Goal: Task Accomplishment & Management: Manage account settings

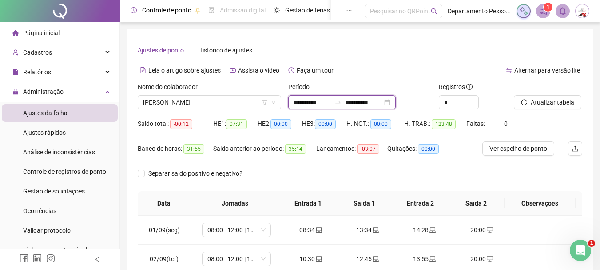
click at [320, 101] on input "**********" at bounding box center [312, 102] width 37 height 10
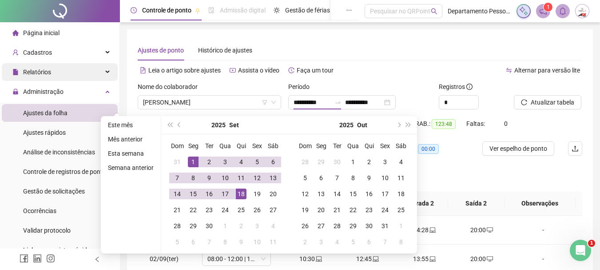
click at [46, 70] on span "Relatórios" at bounding box center [37, 71] width 28 height 7
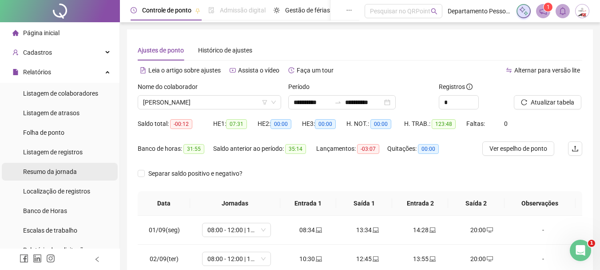
scroll to position [44, 0]
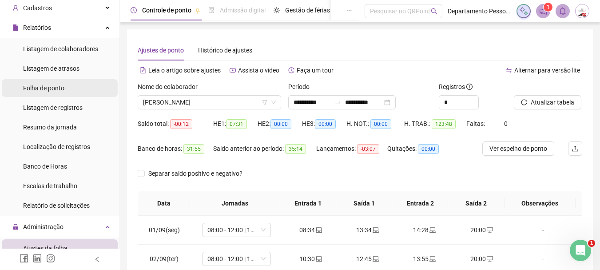
click at [62, 89] on span "Folha de ponto" at bounding box center [43, 87] width 41 height 7
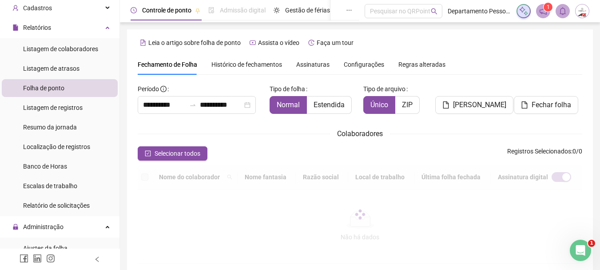
scroll to position [47, 0]
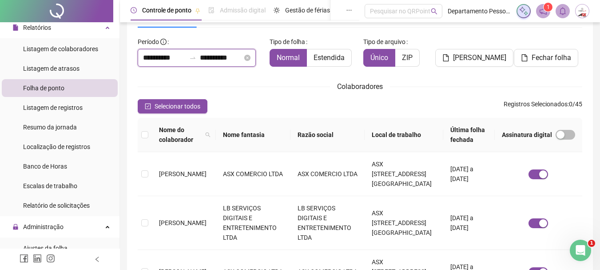
click at [206, 55] on input "**********" at bounding box center [221, 57] width 43 height 11
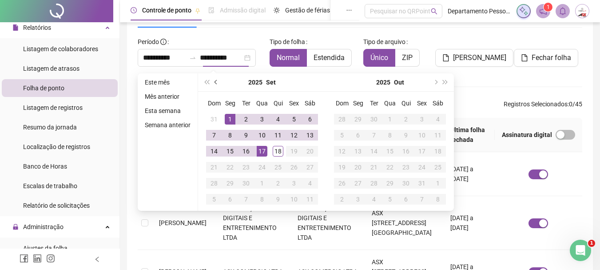
click at [216, 81] on span "prev-year" at bounding box center [217, 82] width 4 height 4
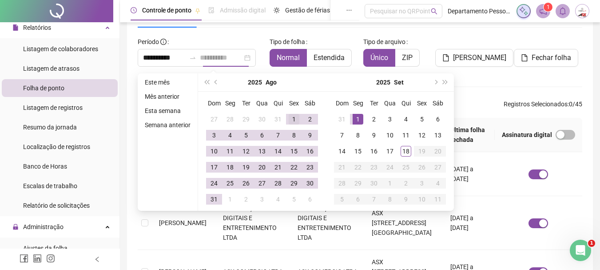
type input "**********"
click at [293, 118] on div "1" at bounding box center [294, 119] width 11 height 11
click at [218, 202] on div "31" at bounding box center [214, 199] width 11 height 11
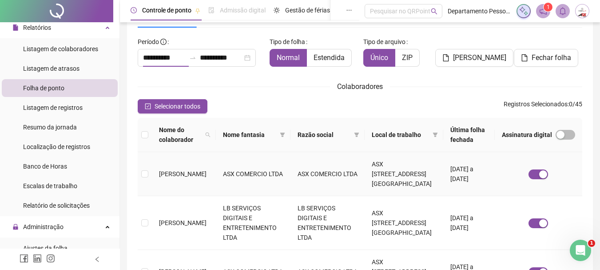
type input "**********"
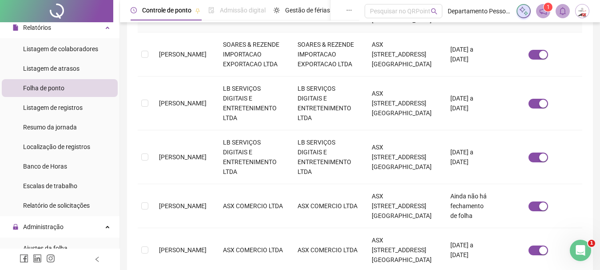
scroll to position [314, 0]
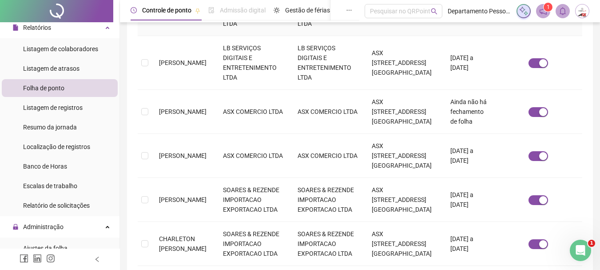
click at [186, 36] on td "[PERSON_NAME]" at bounding box center [184, 9] width 64 height 54
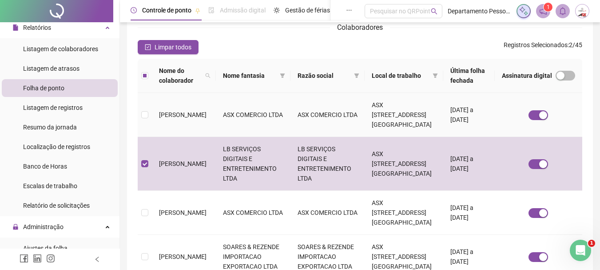
scroll to position [225, 0]
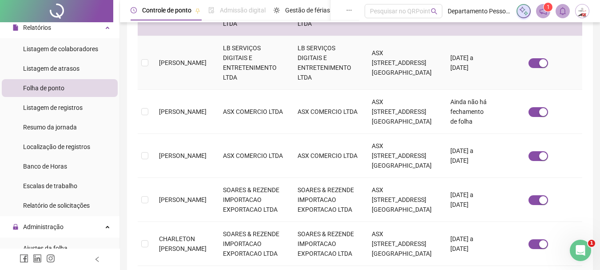
click at [185, 66] on span "[PERSON_NAME]" at bounding box center [183, 62] width 48 height 7
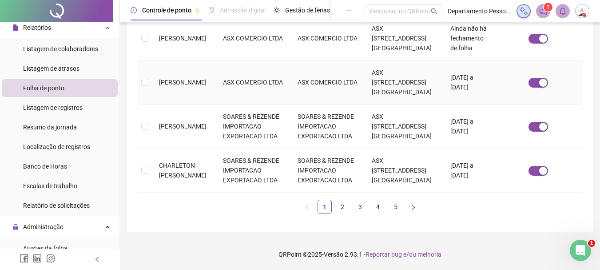
scroll to position [642, 0]
click at [340, 206] on link "2" at bounding box center [342, 206] width 13 height 13
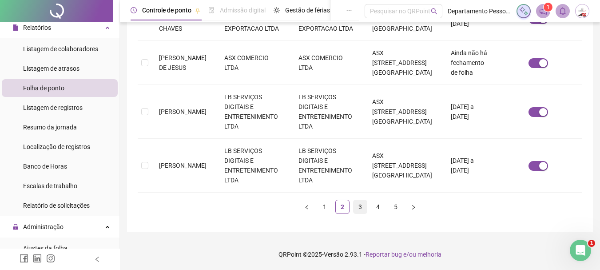
click at [356, 208] on link "3" at bounding box center [360, 206] width 13 height 13
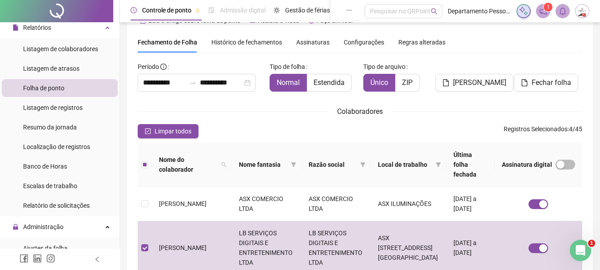
scroll to position [0, 0]
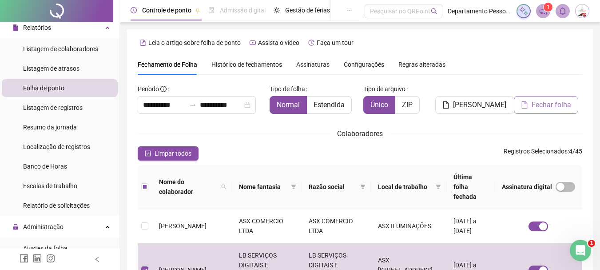
click at [547, 105] on span "Fechar folha" at bounding box center [552, 105] width 40 height 11
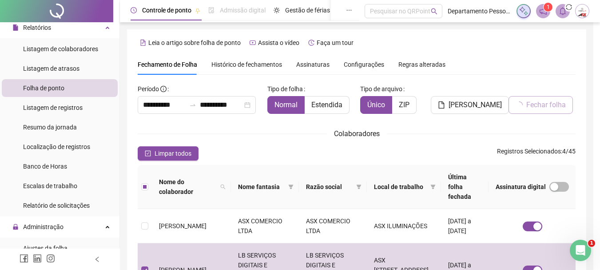
scroll to position [47, 0]
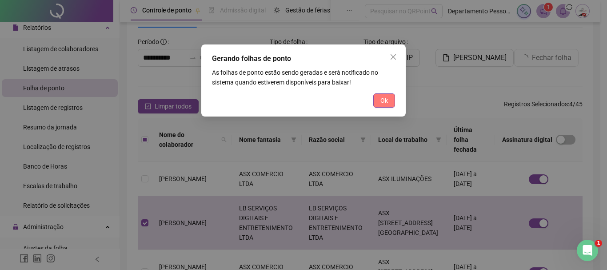
click at [388, 95] on button "Ok" at bounding box center [384, 100] width 22 height 14
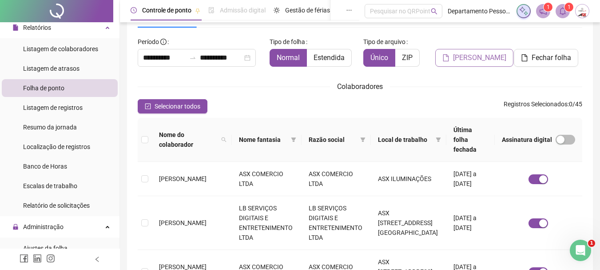
click at [484, 57] on span "[PERSON_NAME]" at bounding box center [479, 57] width 53 height 11
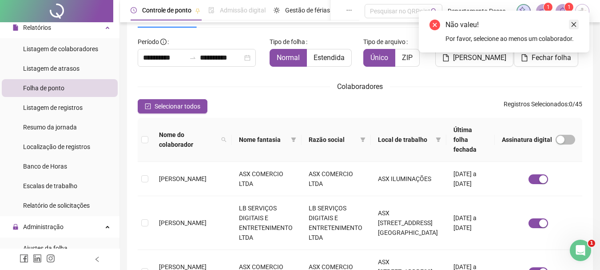
click at [576, 26] on icon "close" at bounding box center [574, 24] width 6 height 6
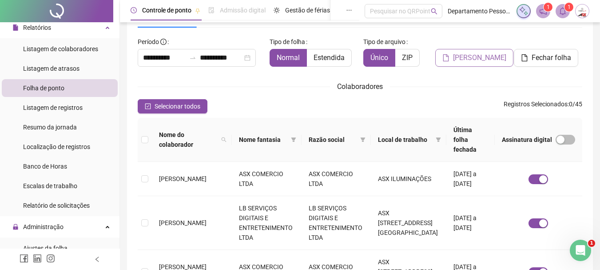
click at [490, 59] on span "[PERSON_NAME]" at bounding box center [479, 57] width 53 height 11
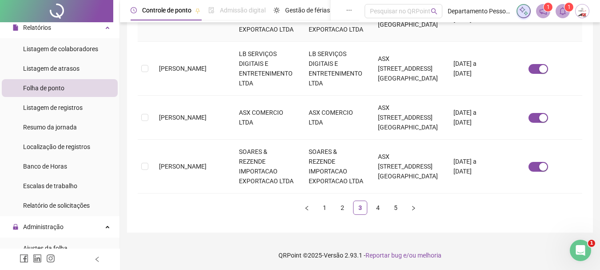
scroll to position [525, 0]
click at [327, 208] on link "1" at bounding box center [324, 206] width 13 height 13
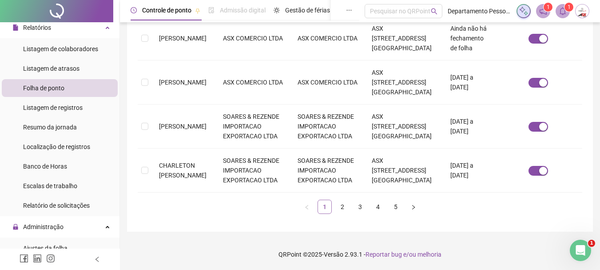
scroll to position [47, 0]
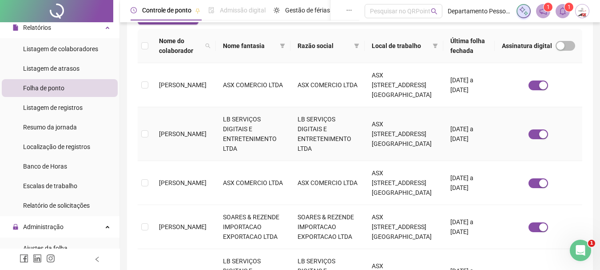
click at [172, 137] on span "[PERSON_NAME]" at bounding box center [183, 133] width 48 height 7
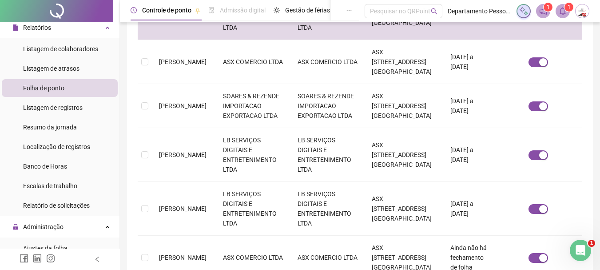
scroll to position [314, 0]
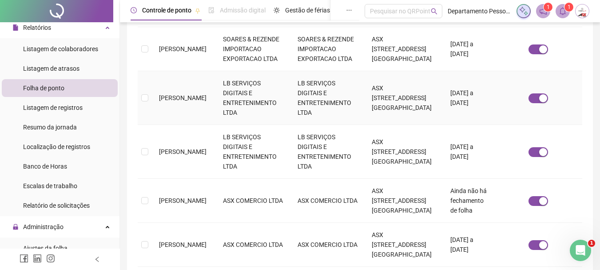
click at [184, 125] on td "[PERSON_NAME]" at bounding box center [184, 98] width 64 height 54
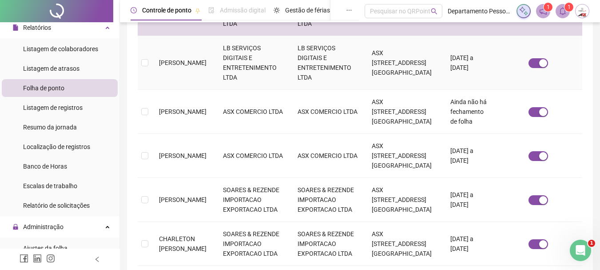
click at [182, 90] on td "[PERSON_NAME]" at bounding box center [184, 63] width 64 height 54
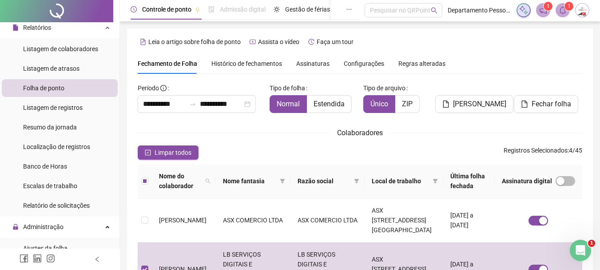
scroll to position [0, 0]
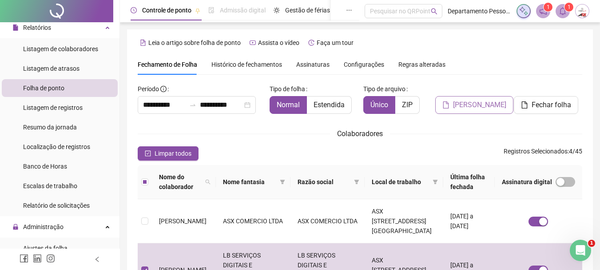
click at [479, 108] on span "[PERSON_NAME]" at bounding box center [479, 105] width 53 height 11
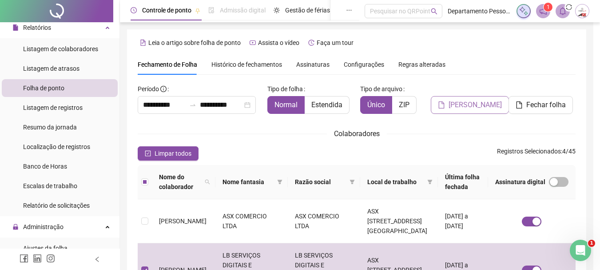
scroll to position [47, 0]
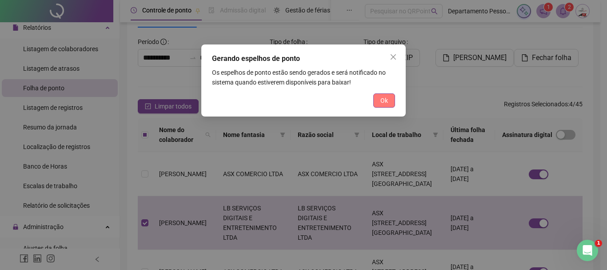
click at [386, 100] on span "Ok" at bounding box center [384, 101] width 8 height 10
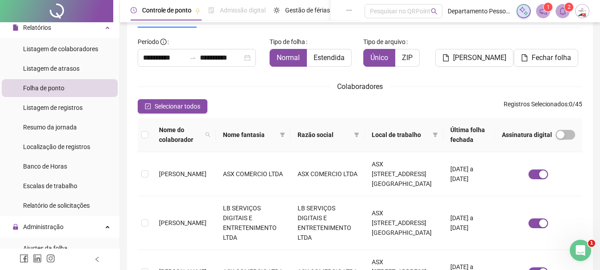
click at [563, 8] on icon "bell" at bounding box center [563, 11] width 6 height 8
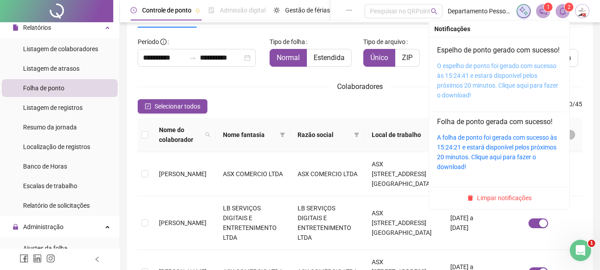
click at [481, 88] on link "O espelho de ponto foi gerado com sucesso às 15:24:41 e estará disponível pelos…" at bounding box center [497, 80] width 121 height 36
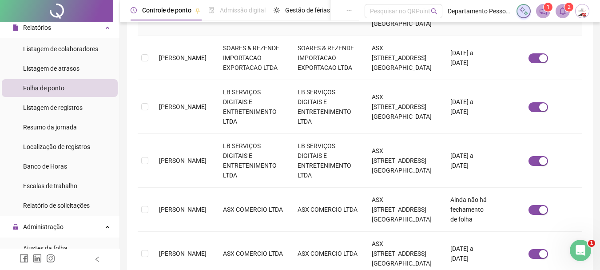
scroll to position [314, 0]
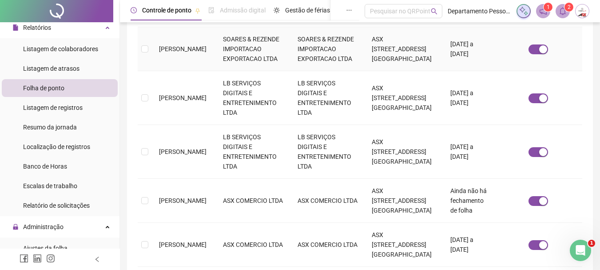
click at [189, 52] on span "[PERSON_NAME]" at bounding box center [183, 48] width 48 height 7
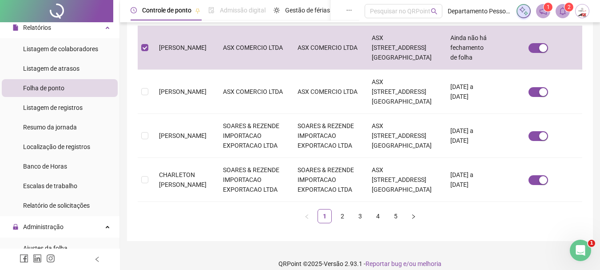
scroll to position [536, 0]
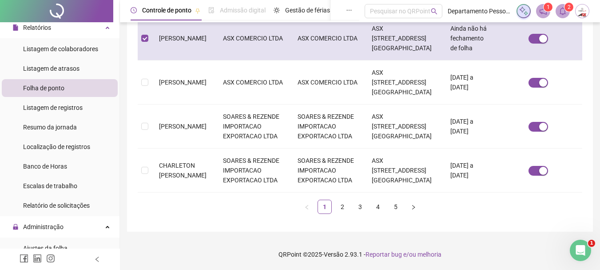
click at [155, 60] on td "[PERSON_NAME]" at bounding box center [184, 38] width 64 height 44
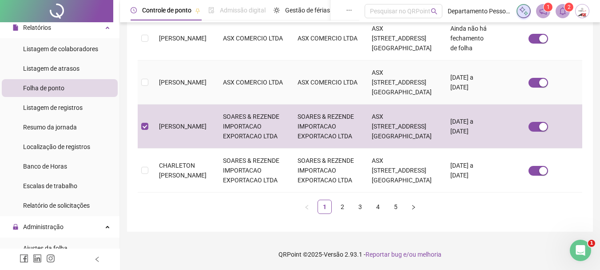
scroll to position [642, 0]
click at [344, 205] on link "2" at bounding box center [342, 206] width 13 height 13
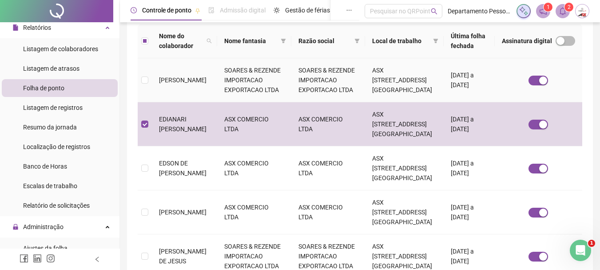
scroll to position [269, 0]
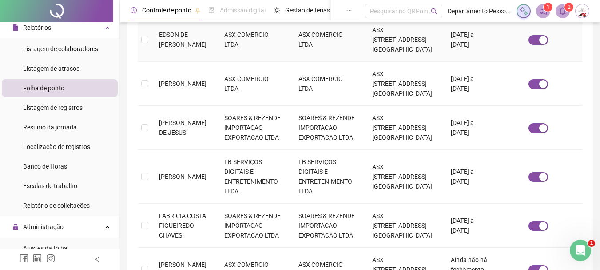
click at [192, 62] on td "EDSON DE [PERSON_NAME]" at bounding box center [184, 40] width 65 height 44
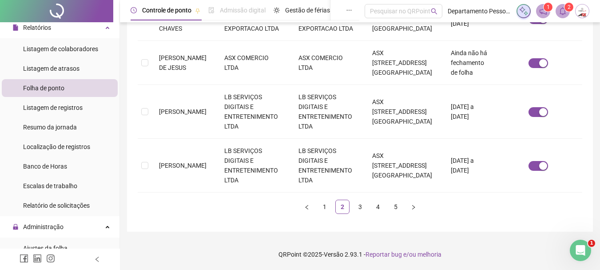
scroll to position [492, 0]
click at [194, 85] on td "[PERSON_NAME] DE JESUS" at bounding box center [184, 63] width 65 height 44
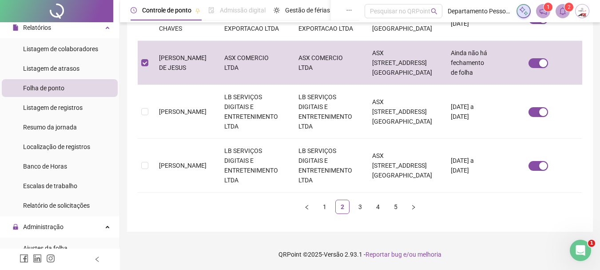
scroll to position [625, 0]
click at [197, 115] on span "[PERSON_NAME]" at bounding box center [183, 111] width 48 height 7
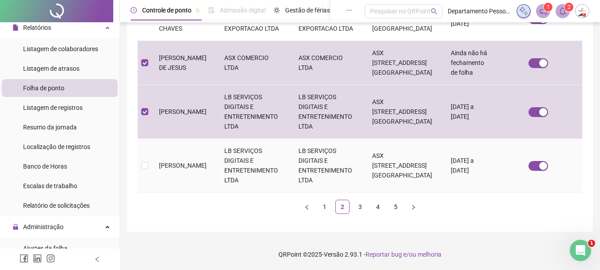
click at [177, 167] on span "[PERSON_NAME]" at bounding box center [183, 165] width 48 height 7
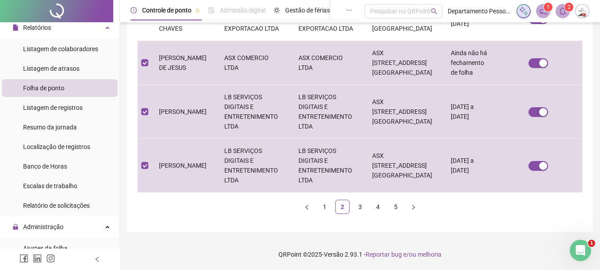
scroll to position [642, 0]
click at [362, 211] on link "3" at bounding box center [360, 206] width 13 height 13
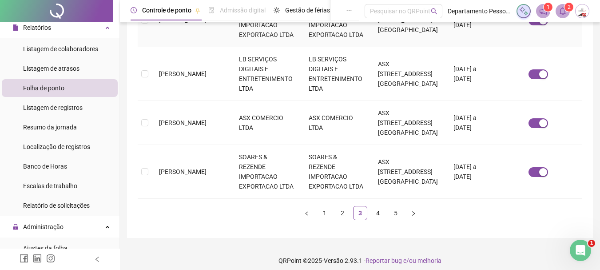
scroll to position [525, 0]
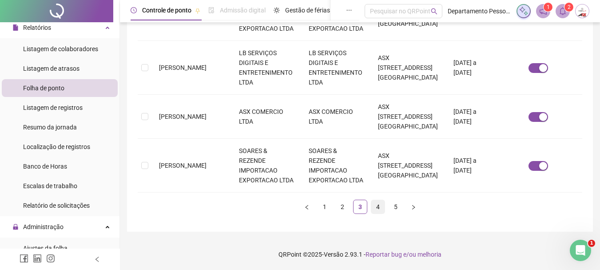
click at [381, 206] on link "4" at bounding box center [378, 206] width 13 height 13
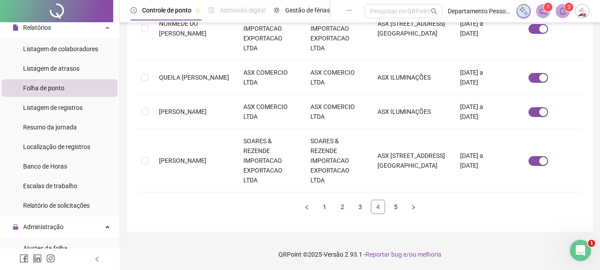
scroll to position [47, 0]
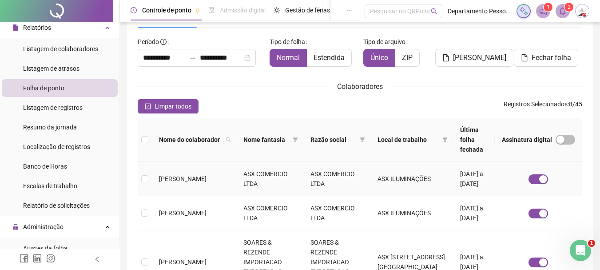
click at [179, 175] on span "[PERSON_NAME]" at bounding box center [183, 178] width 48 height 7
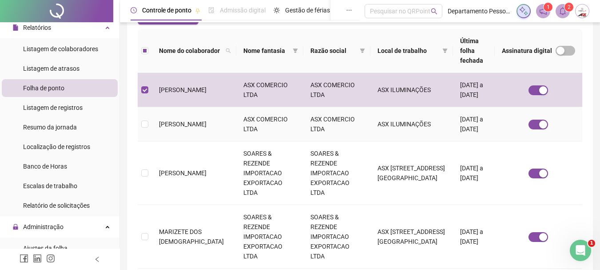
click at [203, 127] on span "[PERSON_NAME]" at bounding box center [183, 123] width 48 height 7
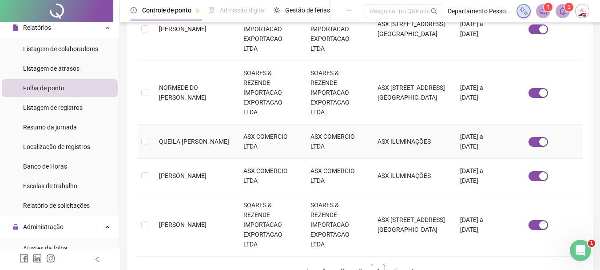
scroll to position [447, 0]
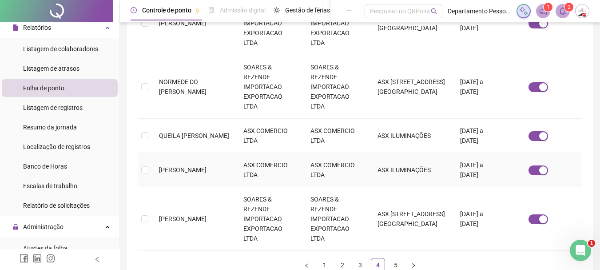
click at [191, 156] on td "[PERSON_NAME]" at bounding box center [194, 170] width 84 height 34
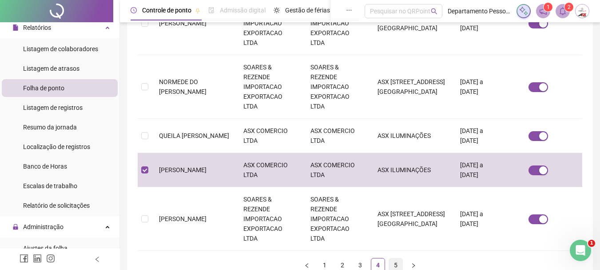
click at [400, 258] on link "5" at bounding box center [395, 264] width 13 height 13
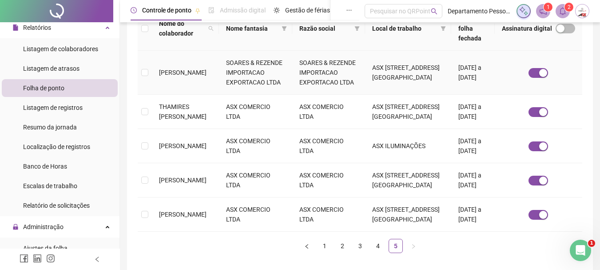
scroll to position [180, 0]
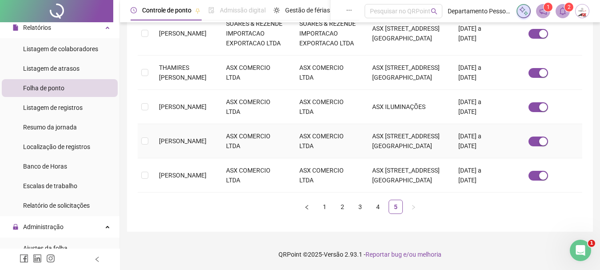
click at [174, 140] on span "[PERSON_NAME]" at bounding box center [183, 140] width 48 height 7
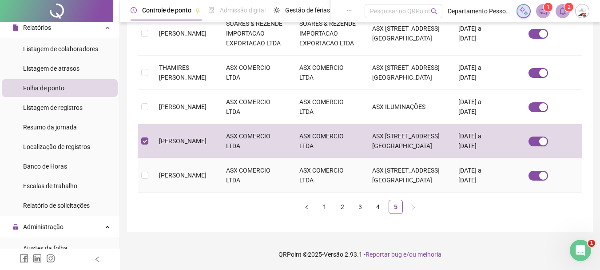
click at [197, 172] on td "[PERSON_NAME]" at bounding box center [185, 175] width 67 height 34
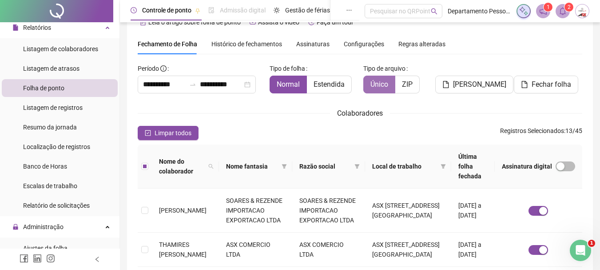
scroll to position [0, 0]
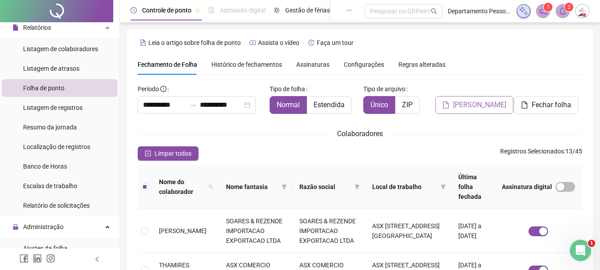
click at [483, 107] on span "[PERSON_NAME]" at bounding box center [479, 105] width 53 height 11
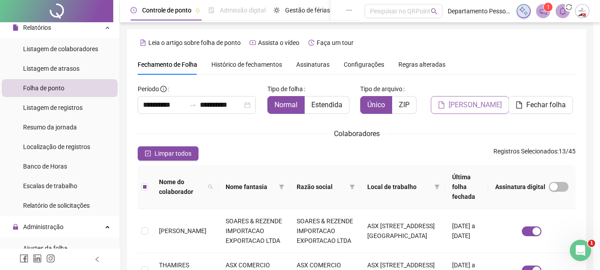
scroll to position [47, 0]
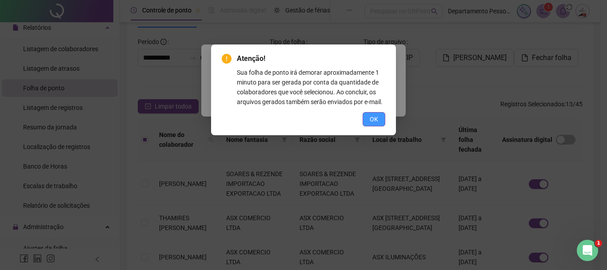
click at [377, 118] on span "OK" at bounding box center [374, 119] width 8 height 10
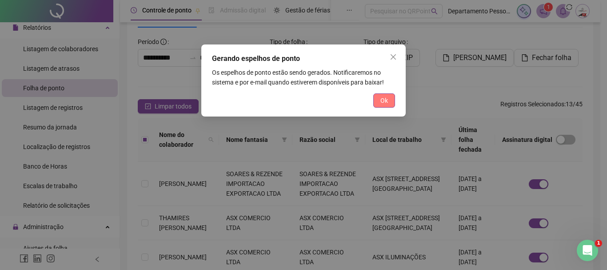
click at [380, 104] on span "Ok" at bounding box center [384, 101] width 8 height 10
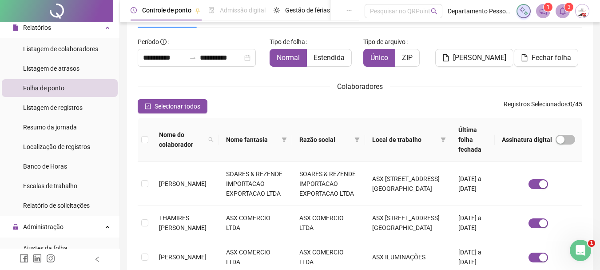
click at [566, 8] on sup "3" at bounding box center [569, 7] width 9 height 9
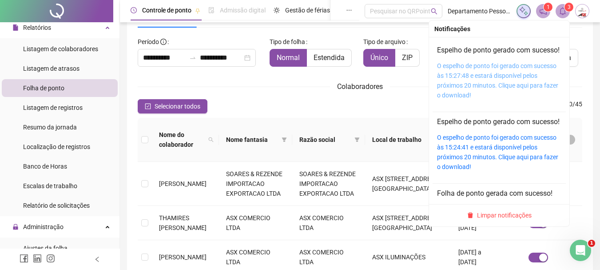
click at [483, 92] on link "O espelho de ponto foi gerado com sucesso às 15:27:48 e estará disponível pelos…" at bounding box center [497, 80] width 121 height 36
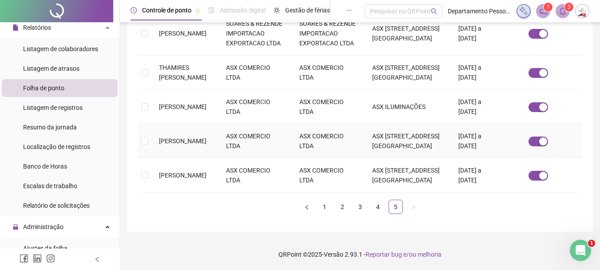
scroll to position [78, 0]
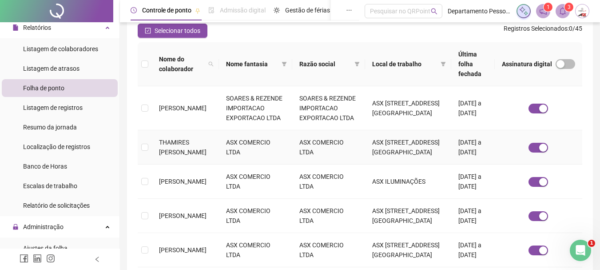
click at [181, 156] on td "THAMIRES [PERSON_NAME]" at bounding box center [185, 147] width 67 height 34
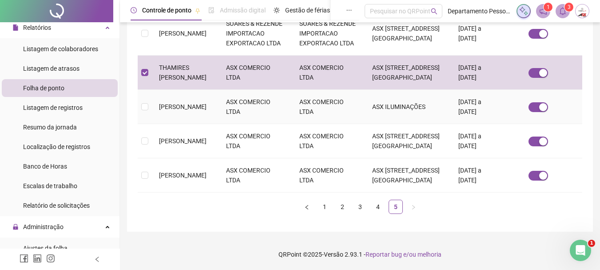
click at [173, 94] on td "[PERSON_NAME]" at bounding box center [185, 107] width 67 height 34
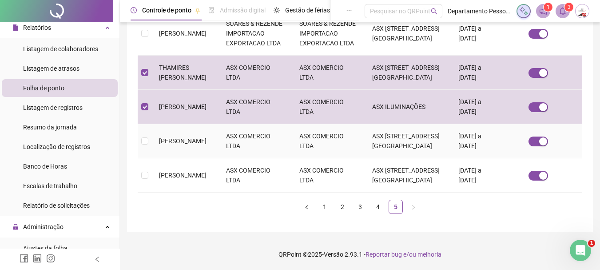
scroll to position [256, 0]
click at [373, 202] on link "4" at bounding box center [378, 206] width 13 height 13
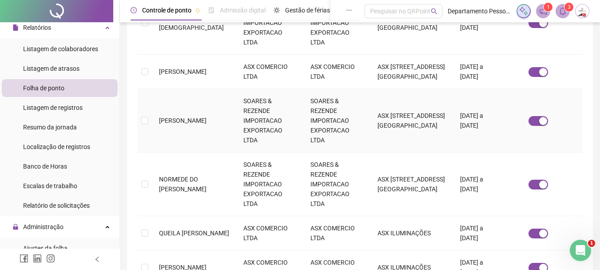
scroll to position [358, 0]
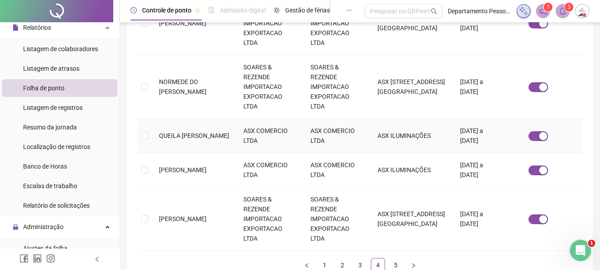
click at [176, 119] on td "QUEILA [PERSON_NAME]" at bounding box center [194, 136] width 84 height 34
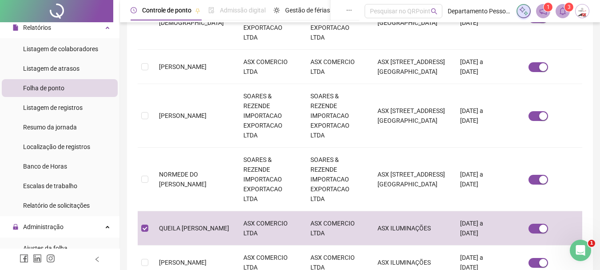
scroll to position [447, 0]
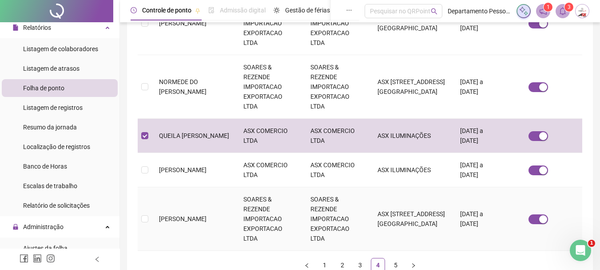
click at [166, 215] on span "[PERSON_NAME]" at bounding box center [183, 218] width 48 height 7
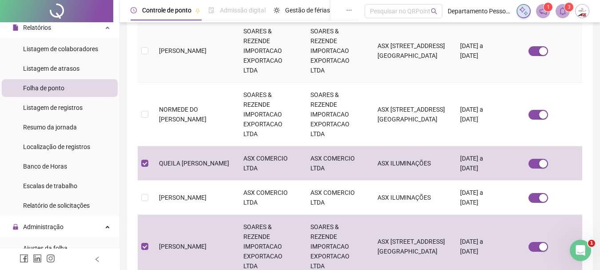
scroll to position [476, 0]
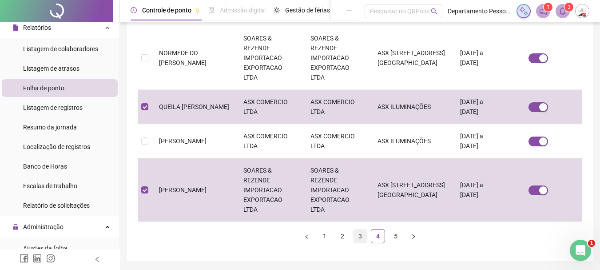
click at [360, 229] on link "3" at bounding box center [360, 235] width 13 height 13
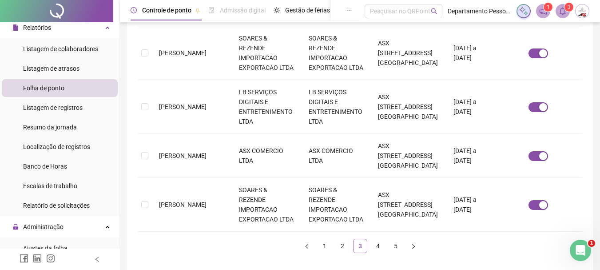
scroll to position [47, 0]
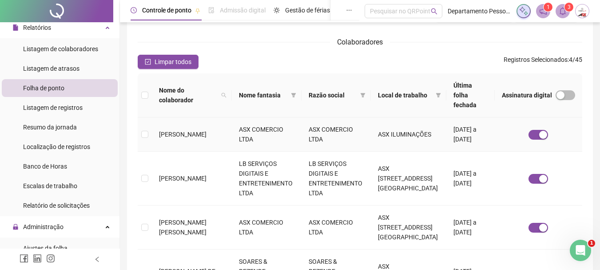
click at [190, 131] on span "[PERSON_NAME]" at bounding box center [183, 134] width 48 height 7
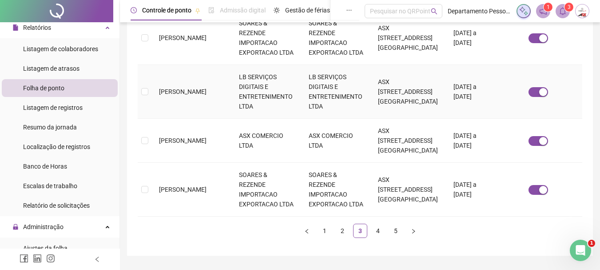
scroll to position [492, 0]
click at [340, 237] on link "2" at bounding box center [342, 230] width 13 height 13
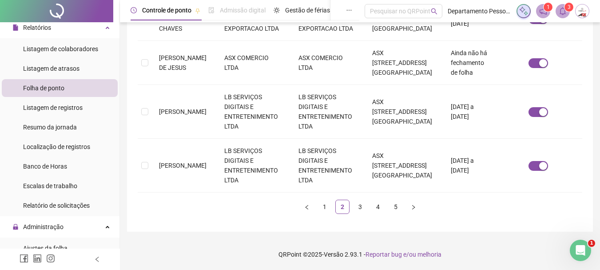
scroll to position [47, 0]
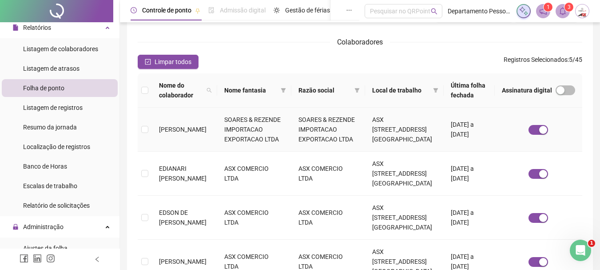
click at [222, 143] on td "SOARES & REZENDE IMPORTACAO EXPORTACAO LTDA" at bounding box center [254, 130] width 74 height 44
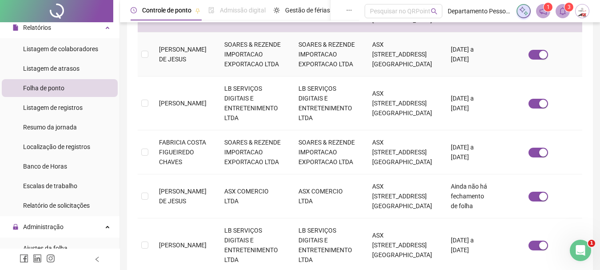
scroll to position [358, 0]
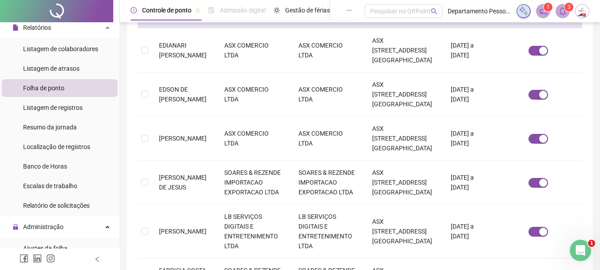
scroll to position [225, 0]
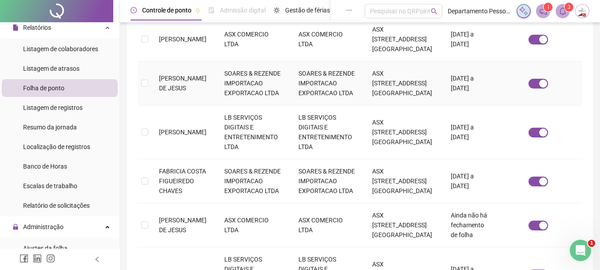
click at [278, 105] on td "SOARES & REZENDE IMPORTACAO EXPORTACAO LTDA" at bounding box center [254, 83] width 74 height 44
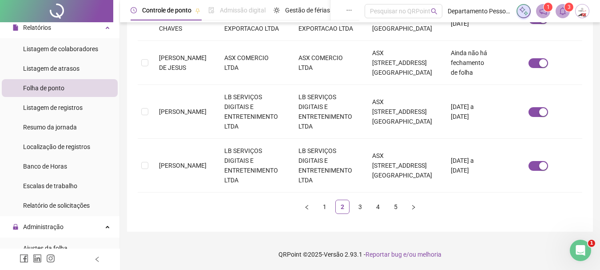
click at [262, 41] on td "SOARES & REZENDE IMPORTACAO EXPORTACAO LTDA" at bounding box center [254, 19] width 74 height 44
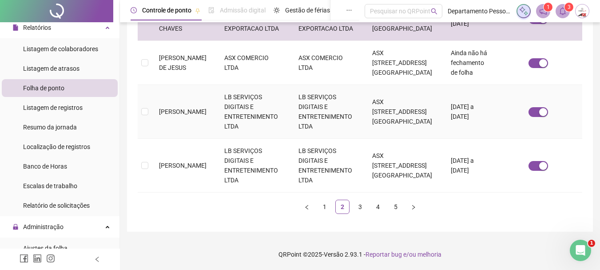
scroll to position [642, 0]
click at [324, 205] on link "1" at bounding box center [324, 206] width 13 height 13
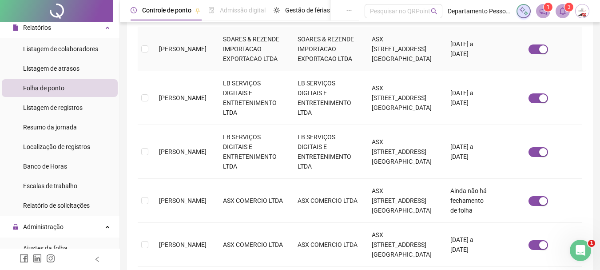
scroll to position [358, 0]
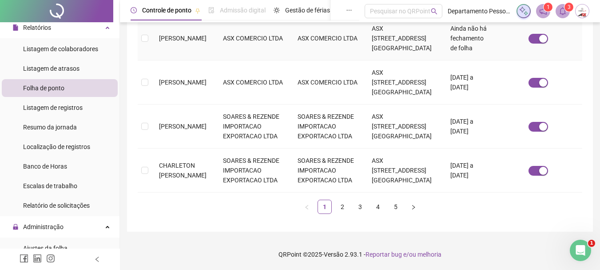
click at [191, 42] on span "[PERSON_NAME]" at bounding box center [183, 38] width 48 height 7
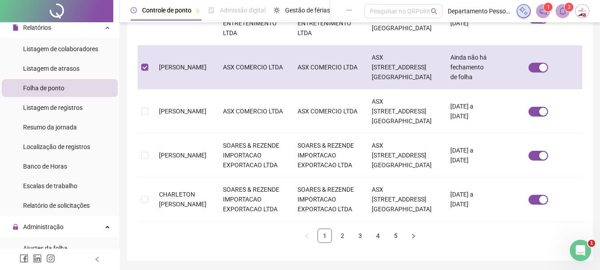
click at [216, 89] on td "[PERSON_NAME]" at bounding box center [184, 67] width 64 height 44
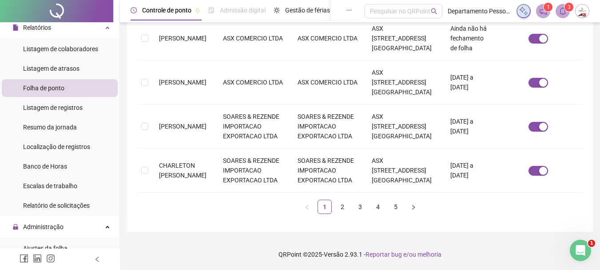
scroll to position [536, 0]
click at [198, 104] on td "[PERSON_NAME]" at bounding box center [184, 82] width 64 height 44
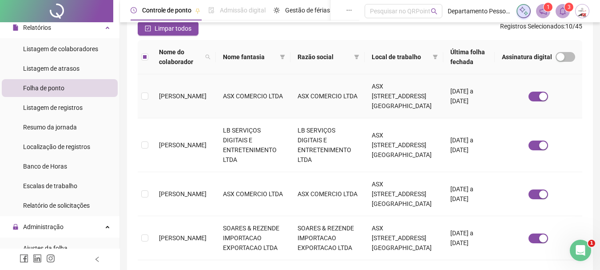
scroll to position [0, 0]
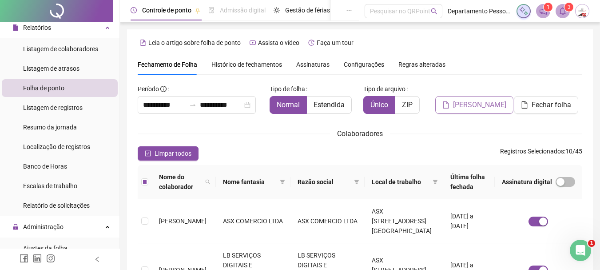
click at [481, 107] on span "[PERSON_NAME]" at bounding box center [479, 105] width 53 height 11
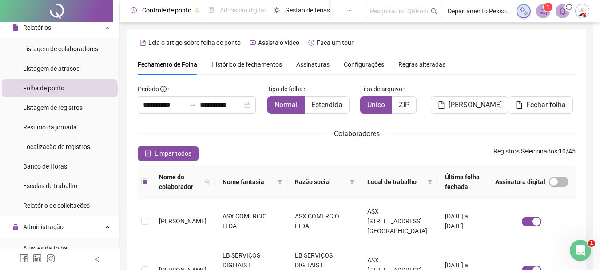
scroll to position [47, 0]
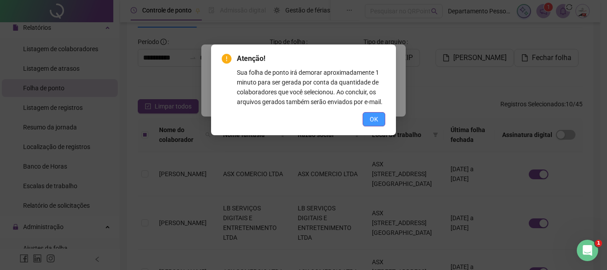
click at [373, 120] on span "OK" at bounding box center [374, 119] width 8 height 10
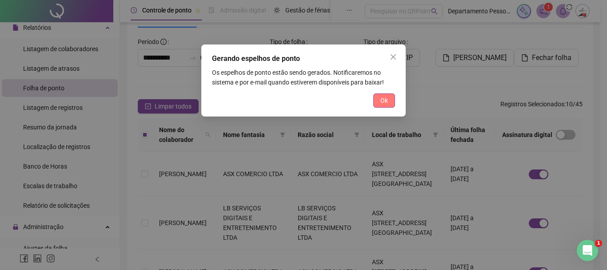
click at [385, 102] on span "Ok" at bounding box center [384, 101] width 8 height 10
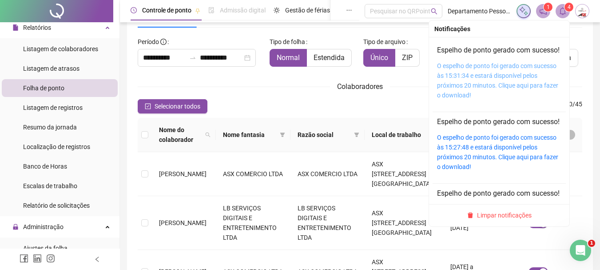
click at [478, 83] on link "O espelho de ponto foi gerado com sucesso às 15:31:34 e estará disponível pelos…" at bounding box center [497, 80] width 121 height 36
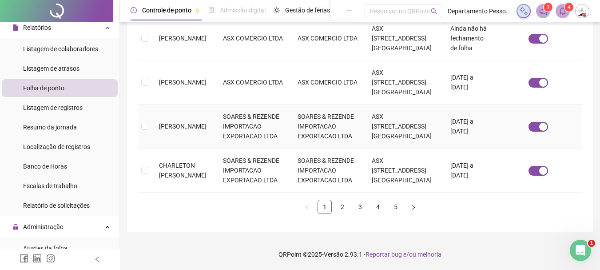
scroll to position [642, 0]
click at [343, 208] on link "2" at bounding box center [342, 206] width 13 height 13
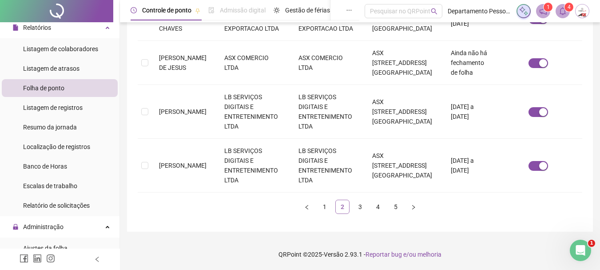
scroll to position [47, 0]
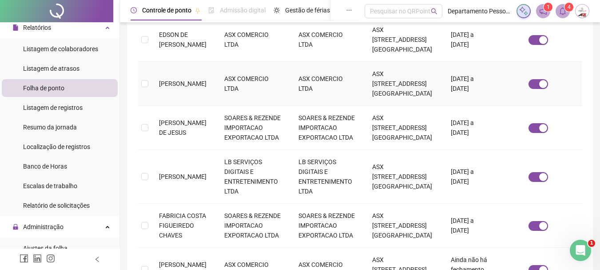
click at [192, 87] on span "[PERSON_NAME]" at bounding box center [183, 83] width 48 height 7
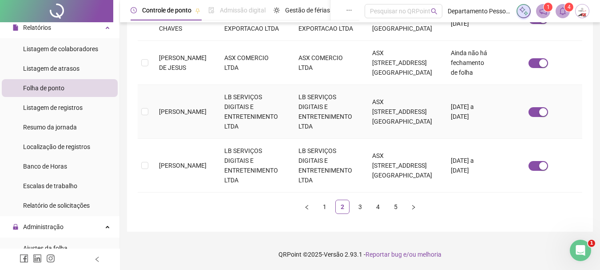
scroll to position [625, 0]
click at [358, 213] on link "3" at bounding box center [360, 206] width 13 height 13
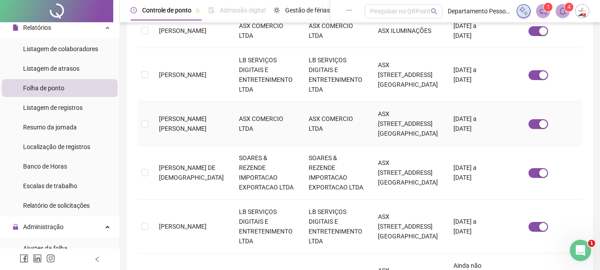
scroll to position [225, 0]
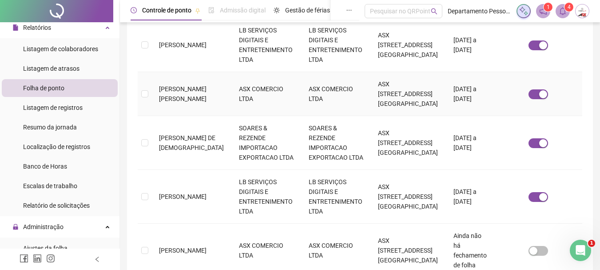
click at [201, 100] on td "[PERSON_NAME] [PERSON_NAME]" at bounding box center [192, 94] width 80 height 44
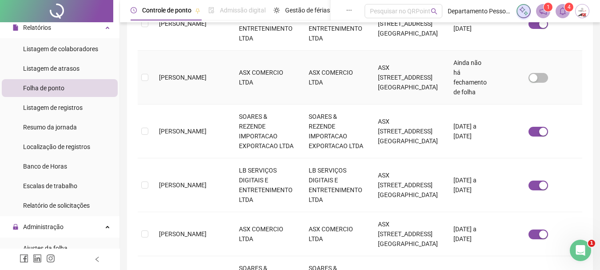
scroll to position [403, 0]
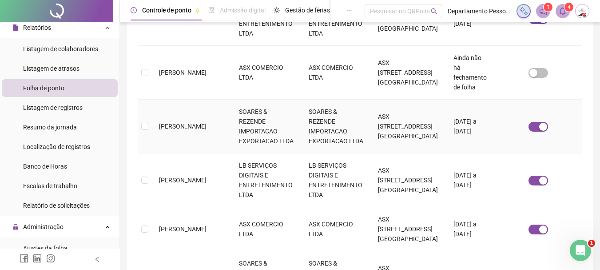
click at [238, 129] on td "SOARES & REZENDE IMPORTACAO EXPORTACAO LTDA" at bounding box center [267, 127] width 70 height 54
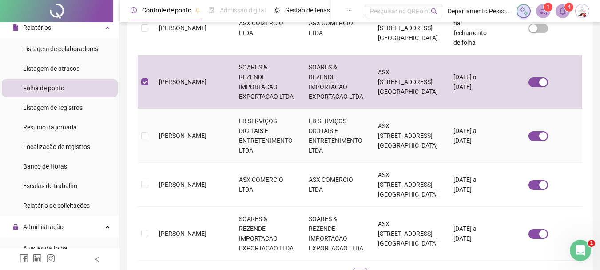
click at [265, 145] on td "LB SERVIÇOS DIGITAIS E ENTRETENIMENTO LTDA" at bounding box center [267, 136] width 70 height 54
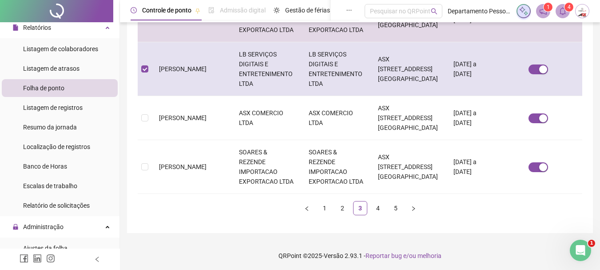
scroll to position [525, 0]
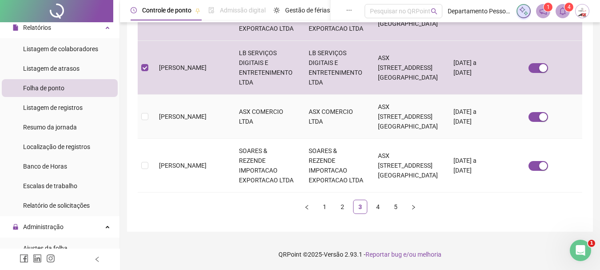
click at [232, 117] on td "ASX COMERCIO LTDA" at bounding box center [267, 117] width 70 height 44
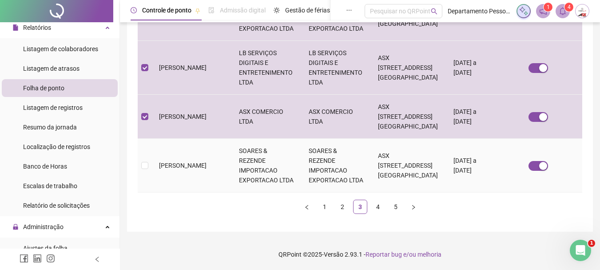
click at [216, 162] on td "[PERSON_NAME]" at bounding box center [192, 166] width 80 height 54
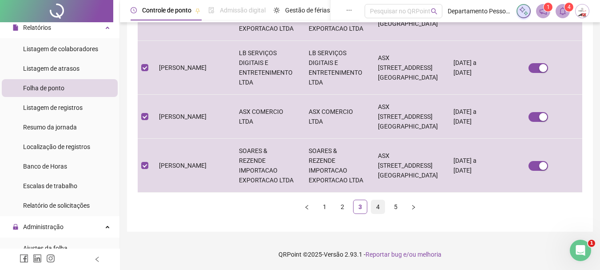
click at [377, 204] on link "4" at bounding box center [378, 206] width 13 height 13
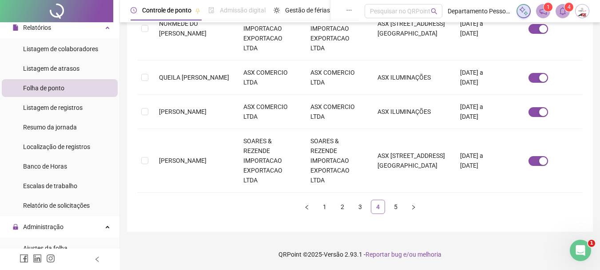
scroll to position [47, 0]
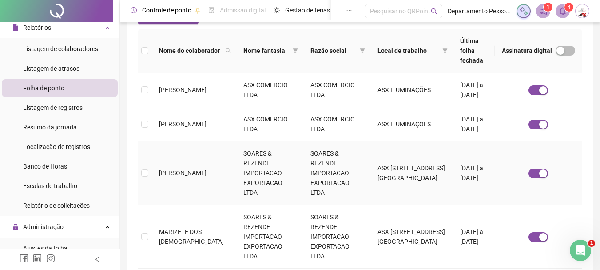
click at [213, 170] on td "[PERSON_NAME]" at bounding box center [194, 173] width 84 height 64
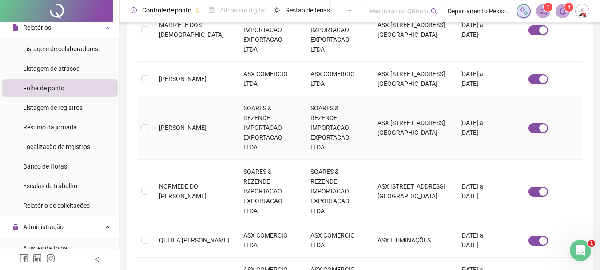
scroll to position [358, 0]
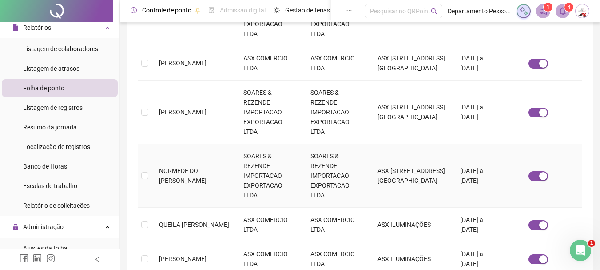
click at [241, 161] on td "SOARES & REZENDE IMPORTACAO EXPORTACAO LTDA" at bounding box center [269, 176] width 67 height 64
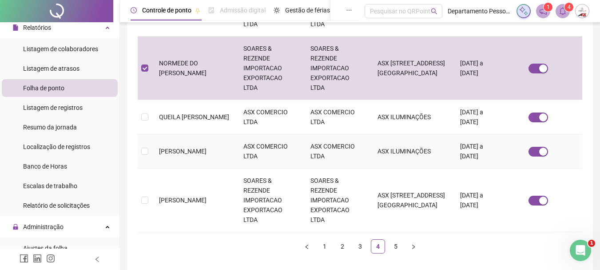
scroll to position [476, 0]
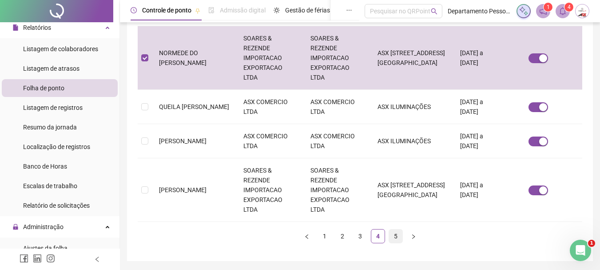
click at [398, 229] on link "5" at bounding box center [395, 235] width 13 height 13
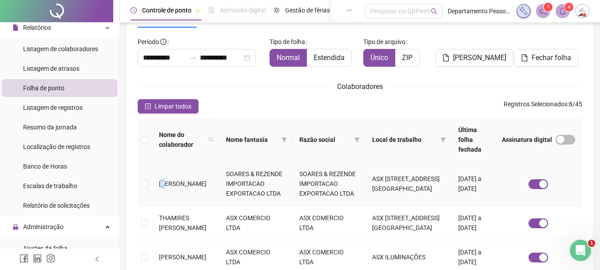
click at [164, 178] on td "[PERSON_NAME]" at bounding box center [185, 184] width 67 height 44
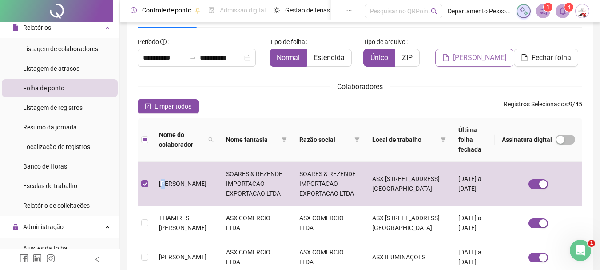
click at [480, 57] on span "[PERSON_NAME]" at bounding box center [479, 57] width 53 height 11
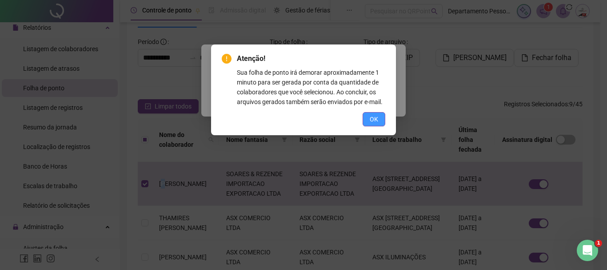
click at [371, 118] on span "OK" at bounding box center [374, 119] width 8 height 10
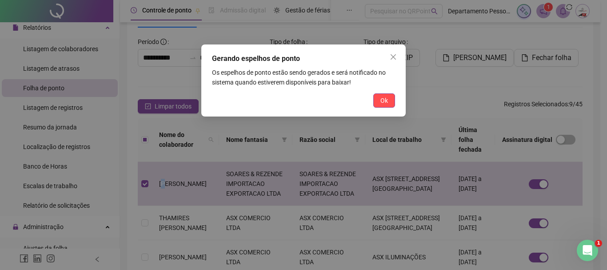
click at [391, 100] on button "Ok" at bounding box center [384, 100] width 22 height 14
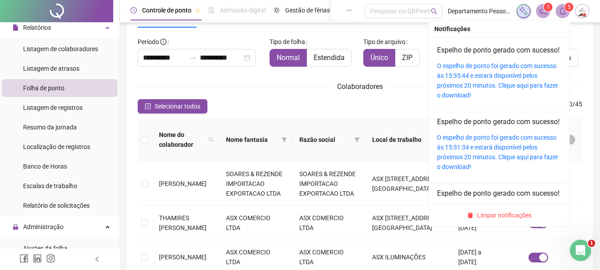
click at [567, 9] on sup "5" at bounding box center [569, 7] width 9 height 9
click at [565, 8] on sup "5" at bounding box center [569, 7] width 9 height 9
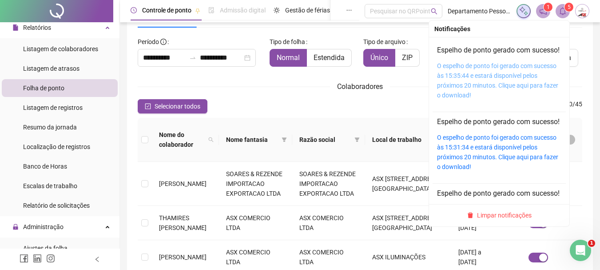
click at [452, 87] on link "O espelho de ponto foi gerado com sucesso às 15:35:44 e estará disponível pelos…" at bounding box center [497, 80] width 121 height 36
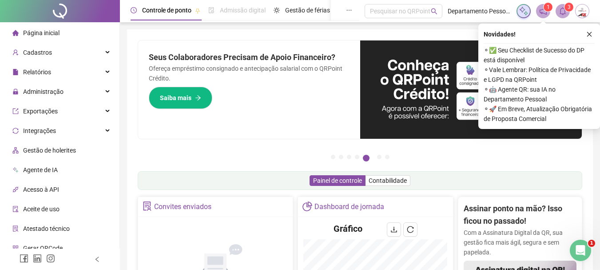
click at [591, 32] on icon "close" at bounding box center [590, 34] width 6 height 6
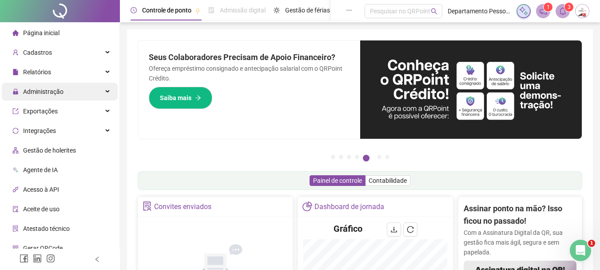
click at [52, 91] on span "Administração" at bounding box center [43, 91] width 40 height 7
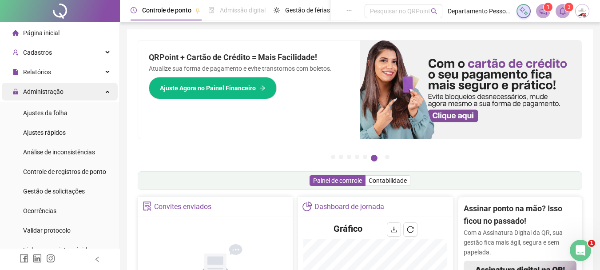
click at [57, 92] on span "Administração" at bounding box center [43, 91] width 40 height 7
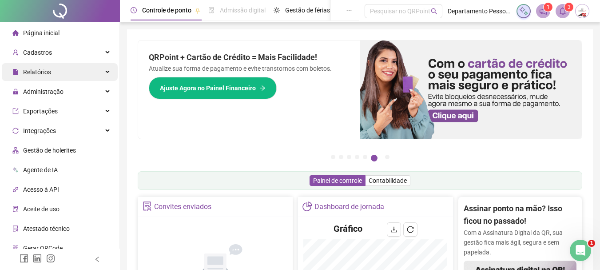
click at [52, 72] on div "Relatórios" at bounding box center [60, 72] width 116 height 18
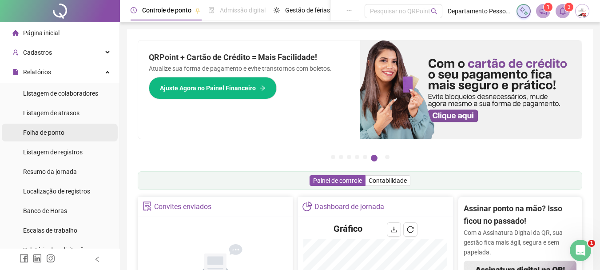
click at [34, 130] on span "Folha de ponto" at bounding box center [43, 132] width 41 height 7
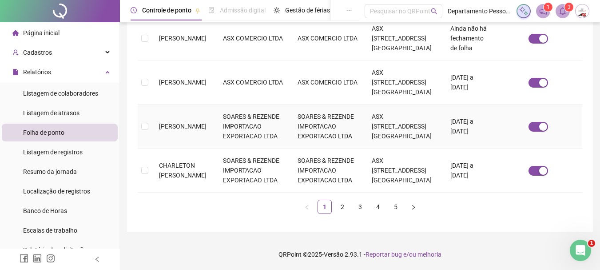
scroll to position [642, 0]
click at [344, 205] on link "2" at bounding box center [342, 206] width 13 height 13
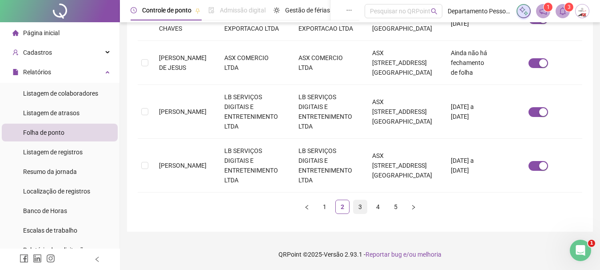
click at [357, 212] on link "3" at bounding box center [360, 206] width 13 height 13
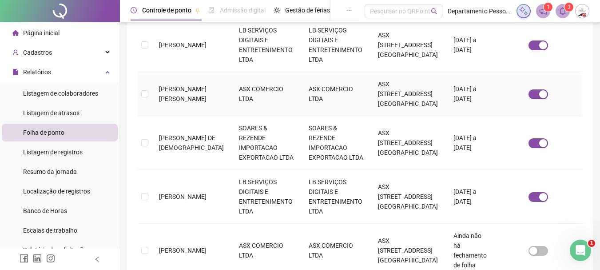
click at [179, 86] on span "[PERSON_NAME] [PERSON_NAME]" at bounding box center [183, 93] width 48 height 17
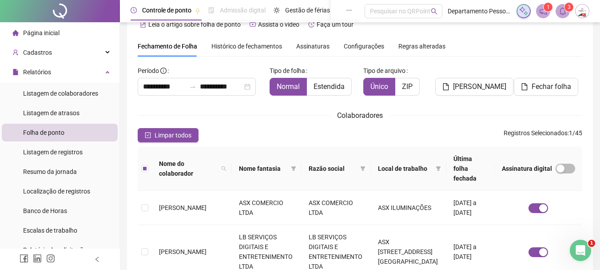
scroll to position [0, 0]
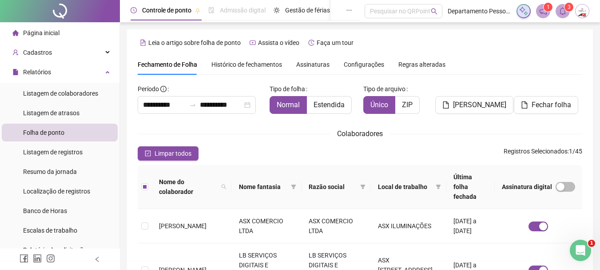
click at [246, 63] on span "Histórico de fechamentos" at bounding box center [247, 64] width 71 height 7
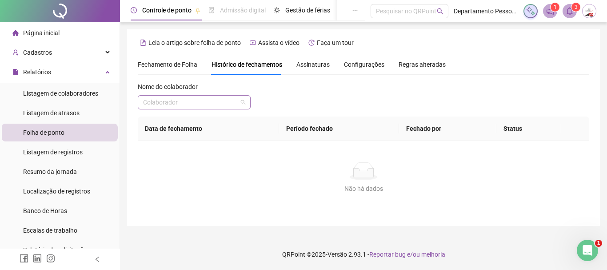
click at [210, 98] on input "search" at bounding box center [190, 102] width 94 height 13
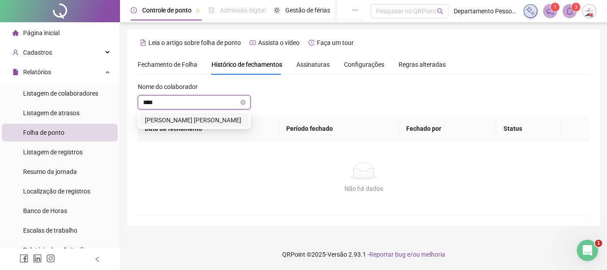
type input "*****"
click at [198, 118] on div "[PERSON_NAME] [PERSON_NAME]" at bounding box center [194, 120] width 99 height 10
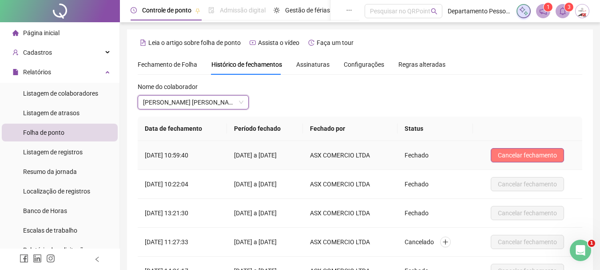
click at [507, 156] on span "Cancelar fechamento" at bounding box center [527, 155] width 59 height 10
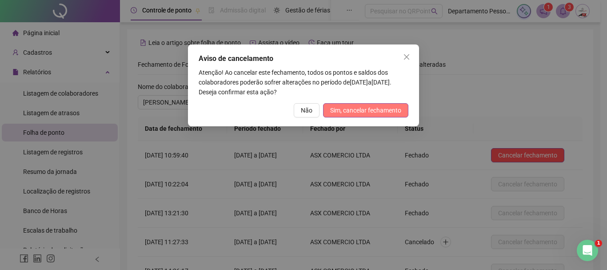
click at [350, 111] on span "Sim, cancelar fechamento" at bounding box center [365, 110] width 71 height 10
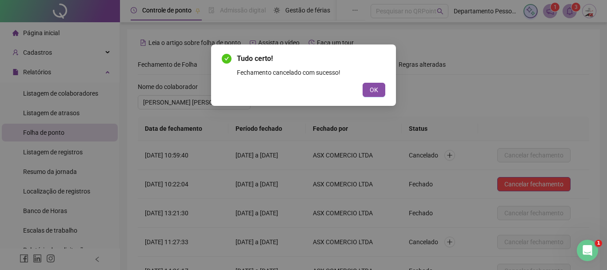
click at [40, 111] on div "Tudo certo! Fechamento cancelado com sucesso! OK" at bounding box center [303, 135] width 607 height 270
click at [372, 86] on span "OK" at bounding box center [374, 90] width 8 height 10
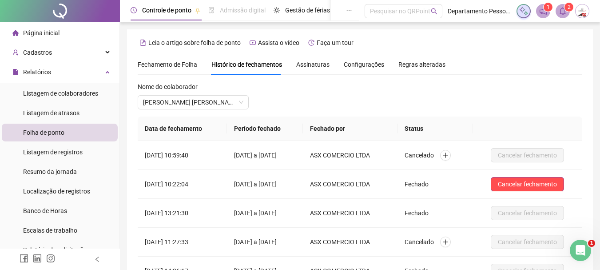
click at [51, 133] on span "Folha de ponto" at bounding box center [43, 132] width 41 height 7
click at [44, 134] on span "Folha de ponto" at bounding box center [43, 132] width 41 height 7
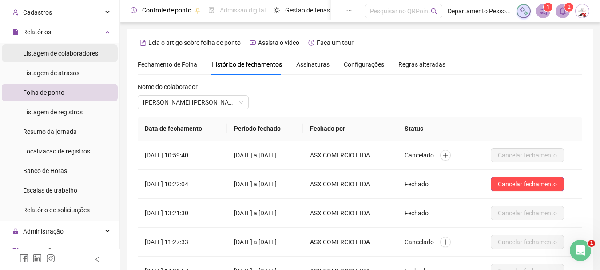
scroll to position [178, 0]
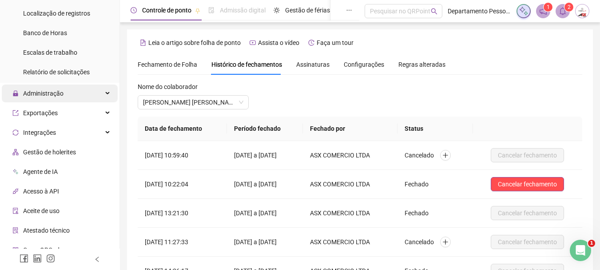
click at [56, 93] on span "Administração" at bounding box center [43, 93] width 40 height 7
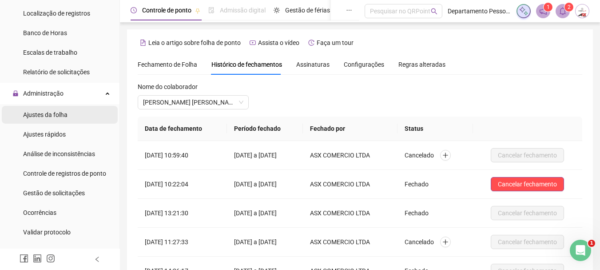
click at [56, 116] on span "Ajustes da folha" at bounding box center [45, 114] width 44 height 7
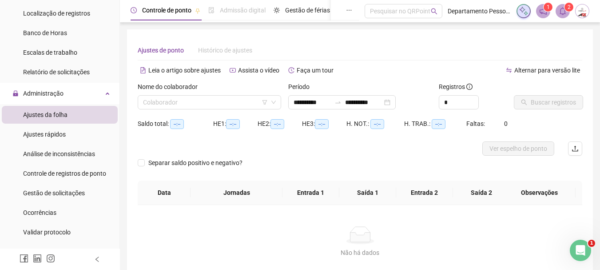
type input "**********"
click at [183, 103] on input "search" at bounding box center [205, 102] width 125 height 13
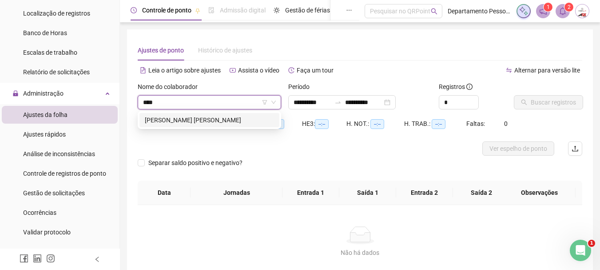
type input "*****"
click at [247, 123] on div "[PERSON_NAME] [PERSON_NAME]" at bounding box center [209, 120] width 129 height 10
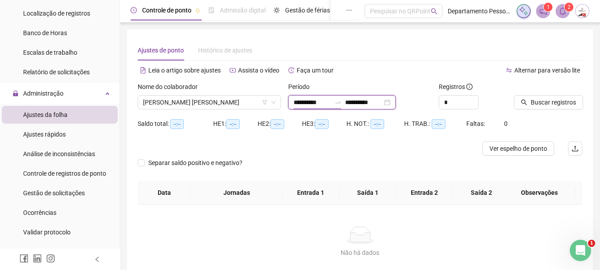
click at [317, 105] on input "**********" at bounding box center [312, 102] width 37 height 10
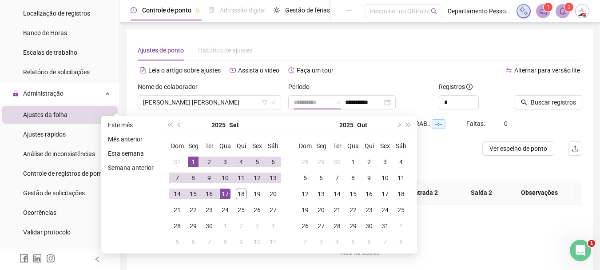
click at [193, 161] on div "1" at bounding box center [193, 161] width 11 height 11
click at [180, 123] on button "prev-year" at bounding box center [180, 125] width 10 height 18
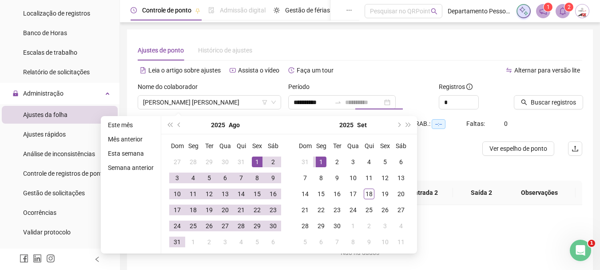
type input "**********"
click at [259, 164] on div "1" at bounding box center [257, 161] width 11 height 11
type input "**********"
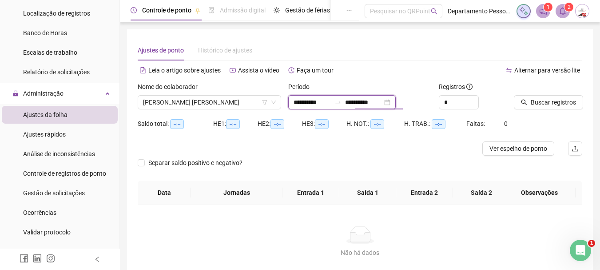
click at [383, 104] on input "**********" at bounding box center [363, 102] width 37 height 10
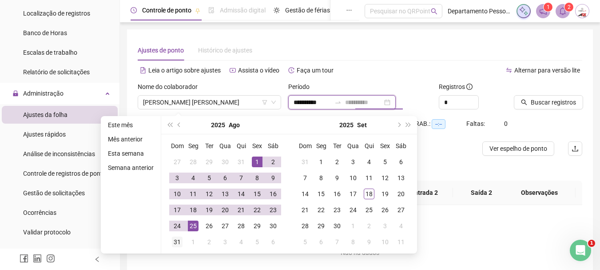
type input "**********"
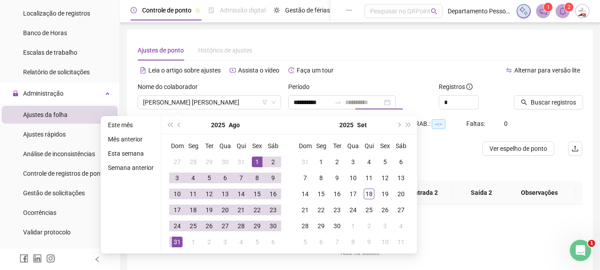
click at [176, 239] on div "31" at bounding box center [177, 241] width 11 height 11
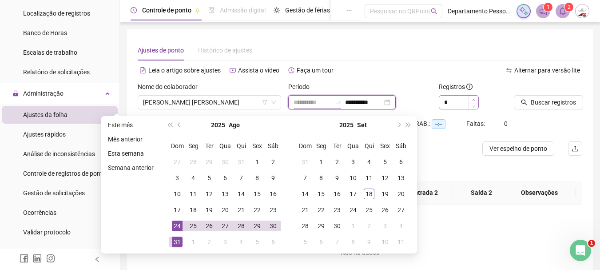
type input "**********"
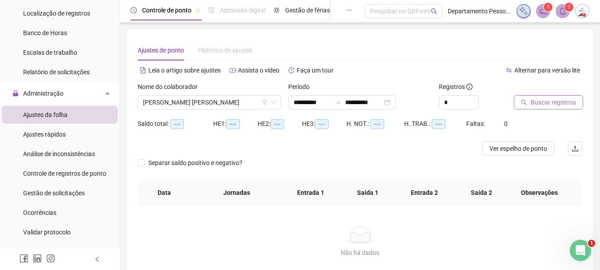
click at [552, 102] on span "Buscar registros" at bounding box center [553, 102] width 45 height 10
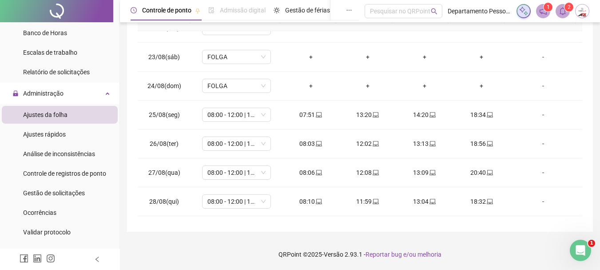
scroll to position [706, 0]
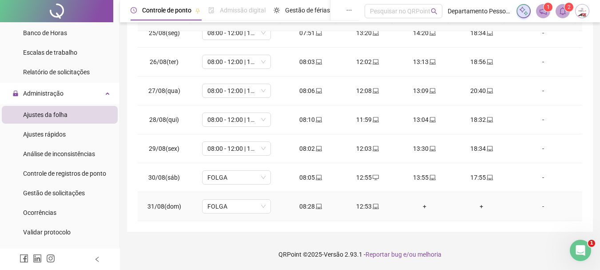
click at [540, 205] on div "-" at bounding box center [543, 206] width 52 height 10
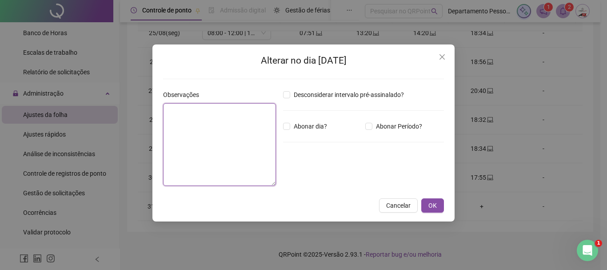
click at [260, 124] on textarea at bounding box center [219, 144] width 113 height 83
click at [200, 112] on textarea "**********" at bounding box center [219, 144] width 113 height 83
click at [264, 112] on textarea "**********" at bounding box center [219, 144] width 113 height 83
click at [187, 121] on textarea "**********" at bounding box center [219, 144] width 113 height 83
type textarea "**********"
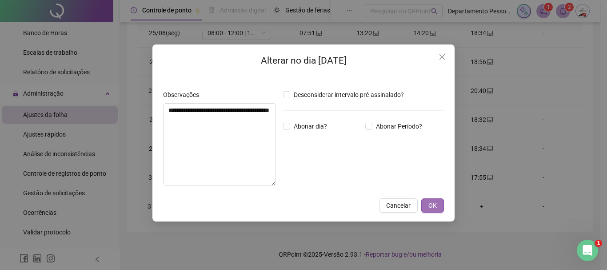
click at [432, 204] on span "OK" at bounding box center [432, 205] width 8 height 10
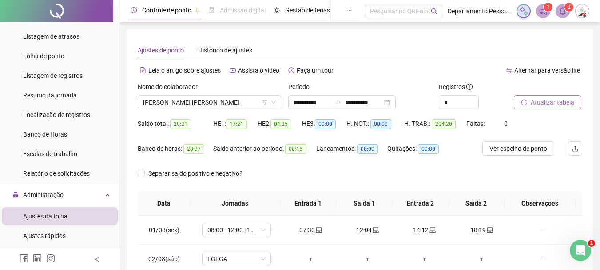
scroll to position [76, 0]
click at [58, 138] on span "Banco de Horas" at bounding box center [45, 134] width 44 height 7
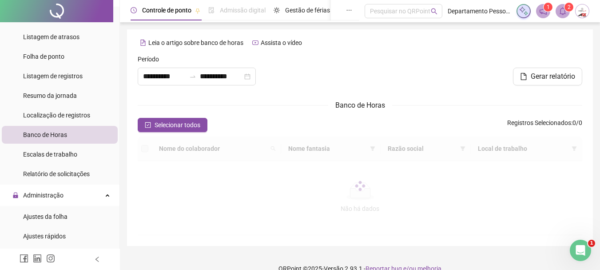
type input "**********"
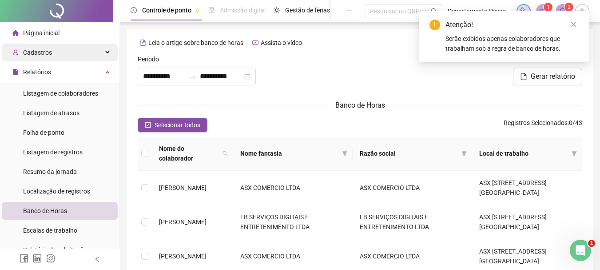
click at [50, 50] on span "Cadastros" at bounding box center [37, 52] width 29 height 7
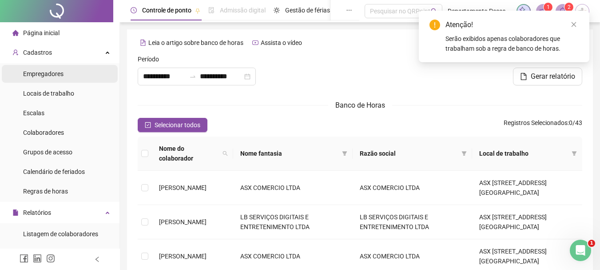
click at [48, 75] on span "Empregadores" at bounding box center [43, 73] width 40 height 7
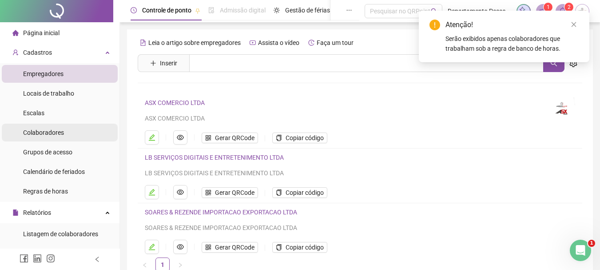
click at [53, 132] on span "Colaboradores" at bounding box center [43, 132] width 41 height 7
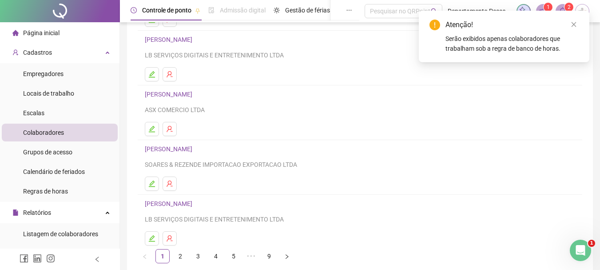
scroll to position [133, 0]
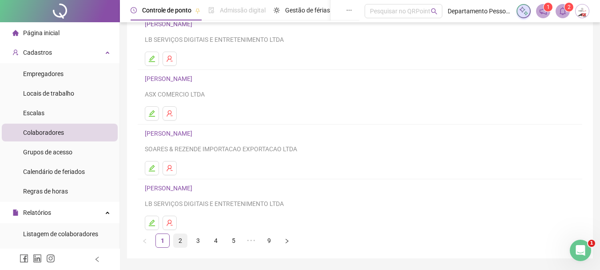
click at [182, 240] on link "2" at bounding box center [180, 240] width 13 height 13
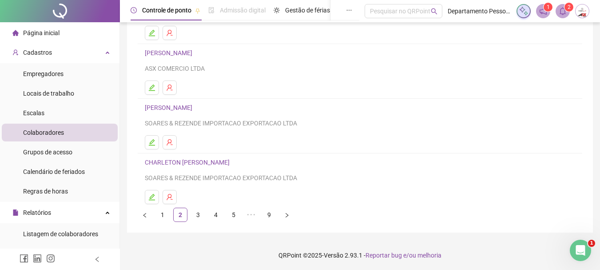
scroll to position [160, 0]
click at [197, 215] on link "3" at bounding box center [198, 213] width 13 height 13
click at [216, 216] on link "4" at bounding box center [215, 213] width 13 height 13
click at [231, 216] on link "5" at bounding box center [233, 213] width 13 height 13
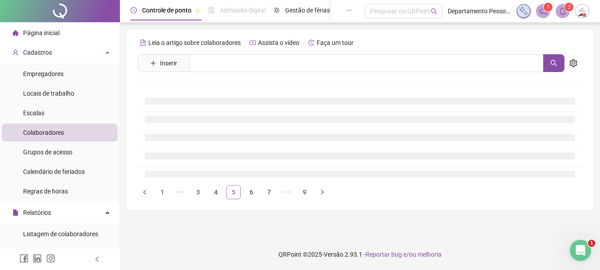
scroll to position [0, 0]
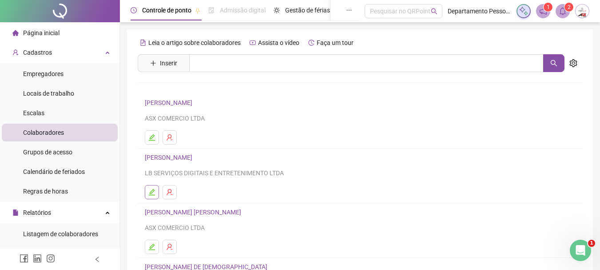
click at [152, 192] on icon "edit" at bounding box center [151, 191] width 7 height 7
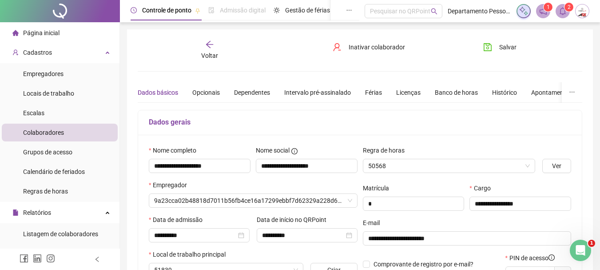
type input "**********"
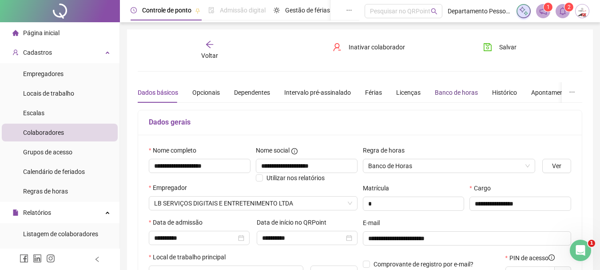
click at [454, 94] on div "Banco de horas" at bounding box center [456, 93] width 43 height 10
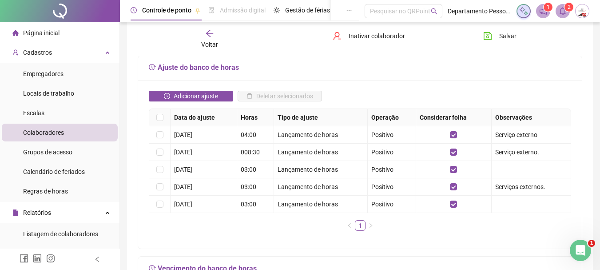
scroll to position [178, 0]
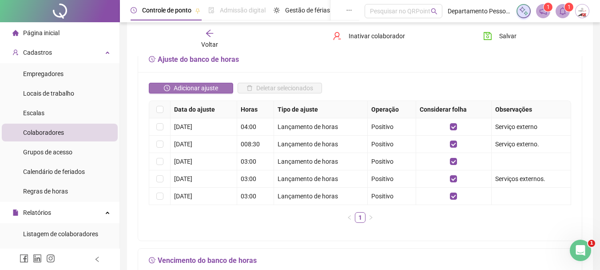
click at [173, 88] on button "Adicionar ajuste" at bounding box center [191, 88] width 84 height 11
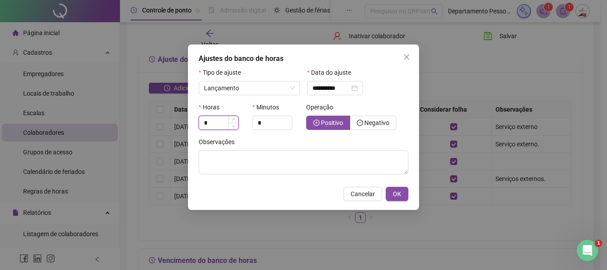
click at [217, 123] on input "*" at bounding box center [218, 122] width 39 height 13
type input "*"
click at [271, 124] on input "*" at bounding box center [272, 122] width 39 height 13
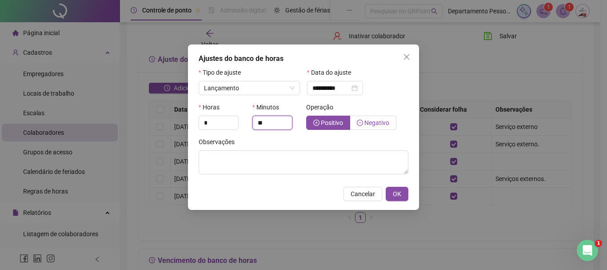
type input "**"
click at [360, 123] on icon "minus-circle" at bounding box center [360, 122] width 3 height 0
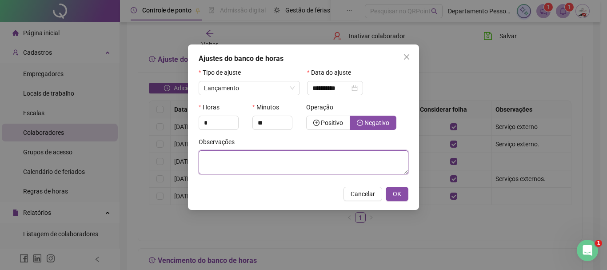
click at [265, 164] on textarea at bounding box center [304, 162] width 210 height 24
type textarea "**********"
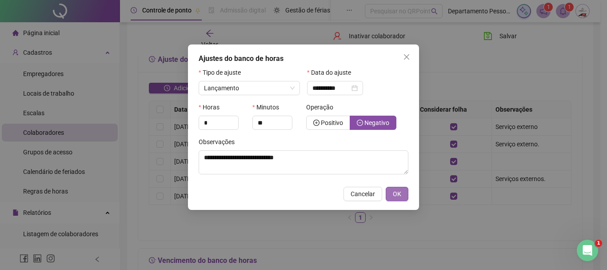
click at [395, 192] on span "OK" at bounding box center [397, 194] width 8 height 10
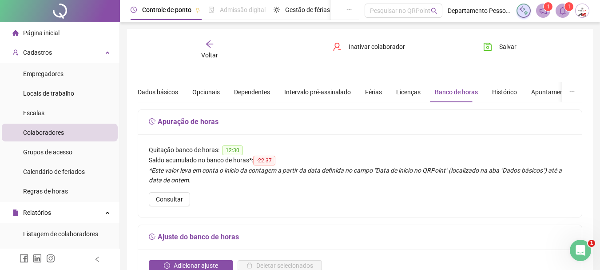
scroll to position [0, 0]
click at [508, 48] on span "Salvar" at bounding box center [508, 47] width 17 height 10
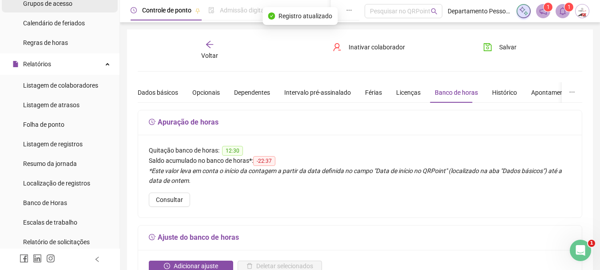
scroll to position [178, 0]
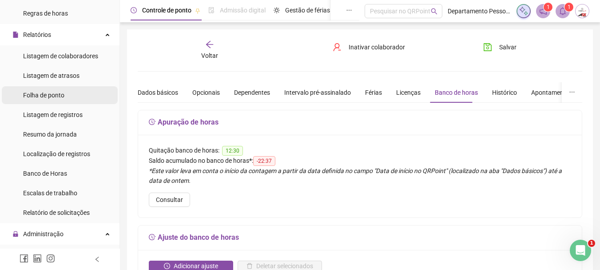
click at [60, 96] on span "Folha de ponto" at bounding box center [43, 95] width 41 height 7
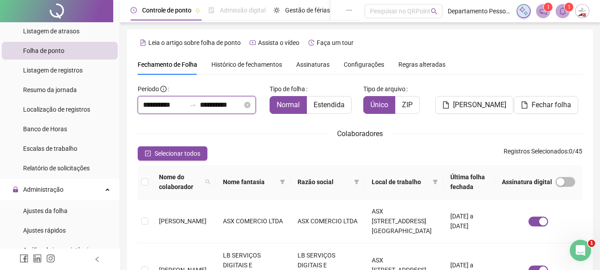
click at [236, 105] on input "**********" at bounding box center [221, 105] width 43 height 11
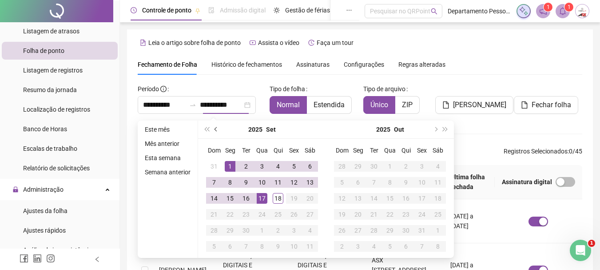
click at [212, 127] on button "prev-year" at bounding box center [217, 129] width 10 height 18
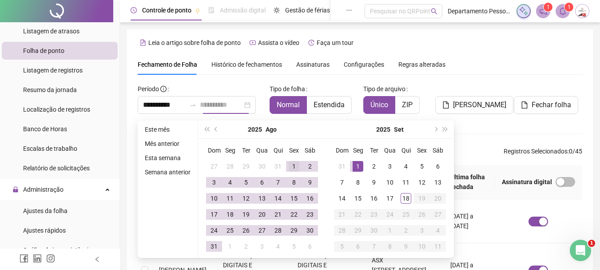
type input "**********"
click at [291, 168] on div "1" at bounding box center [294, 166] width 11 height 11
click at [211, 245] on div "31" at bounding box center [214, 246] width 11 height 11
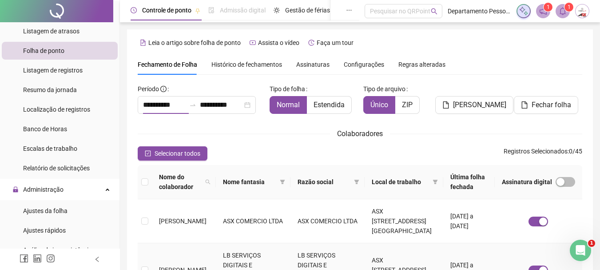
type input "**********"
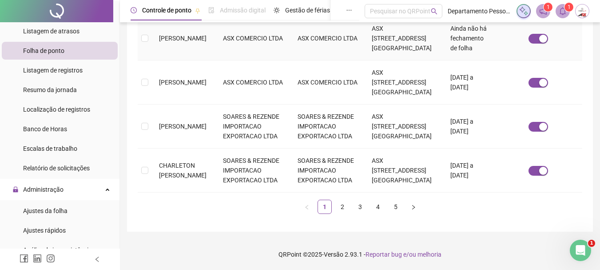
scroll to position [642, 0]
click at [360, 207] on link "3" at bounding box center [360, 206] width 13 height 13
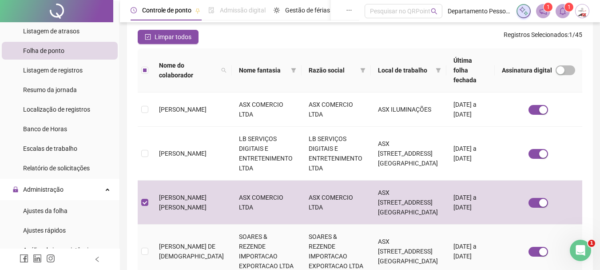
scroll to position [47, 0]
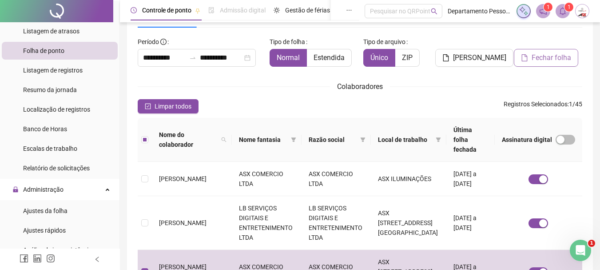
click at [538, 58] on span "Fechar folha" at bounding box center [552, 57] width 40 height 11
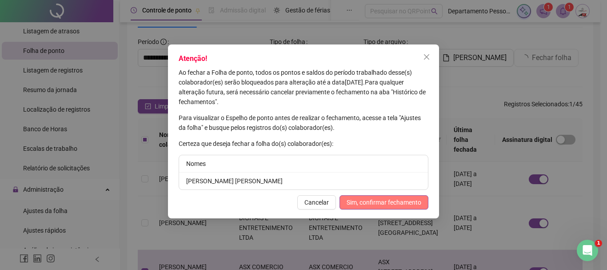
click at [364, 201] on span "Sim, confirmar fechamento" at bounding box center [384, 202] width 75 height 10
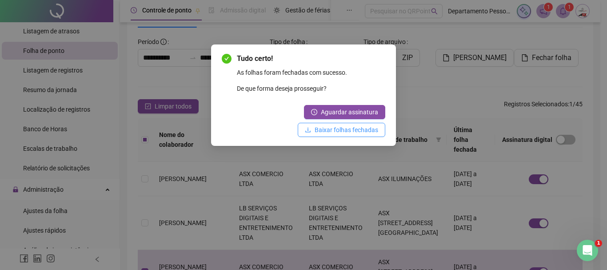
click at [348, 130] on span "Baixar folhas fechadas" at bounding box center [347, 130] width 64 height 10
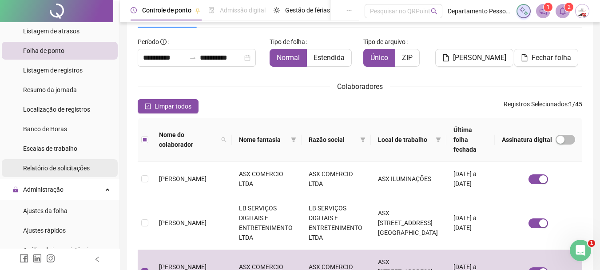
click at [39, 168] on span "Relatório de solicitações" at bounding box center [56, 167] width 67 height 7
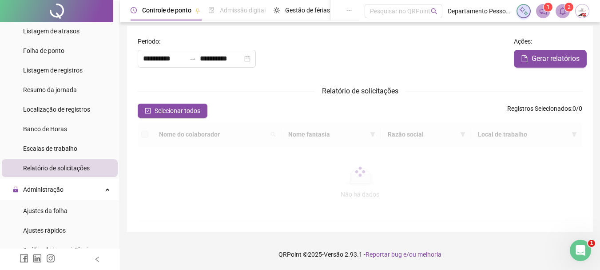
scroll to position [47, 0]
type input "**********"
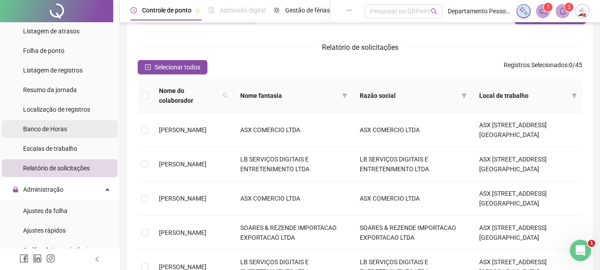
click at [56, 132] on span "Banco de Horas" at bounding box center [45, 128] width 44 height 7
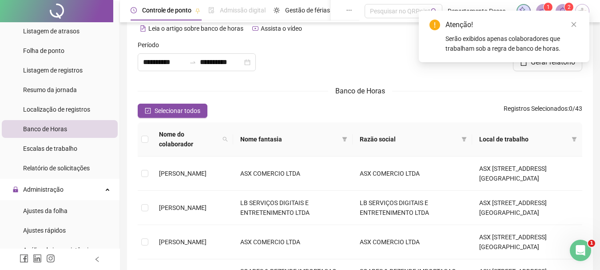
scroll to position [47, 0]
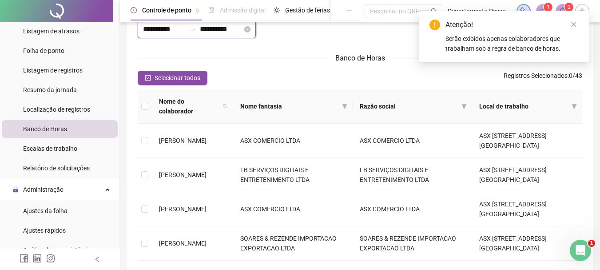
click at [228, 32] on input "**********" at bounding box center [221, 29] width 43 height 11
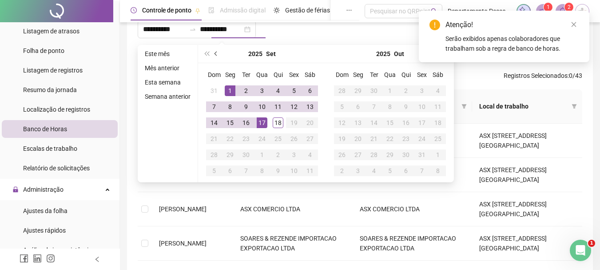
click at [213, 53] on button "prev-year" at bounding box center [217, 54] width 10 height 18
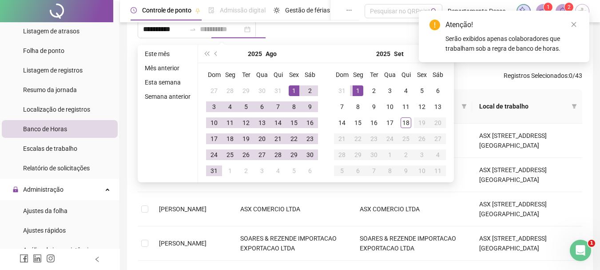
type input "**********"
click at [296, 89] on div "1" at bounding box center [294, 90] width 11 height 11
click at [212, 170] on div "31" at bounding box center [214, 170] width 11 height 11
type input "**********"
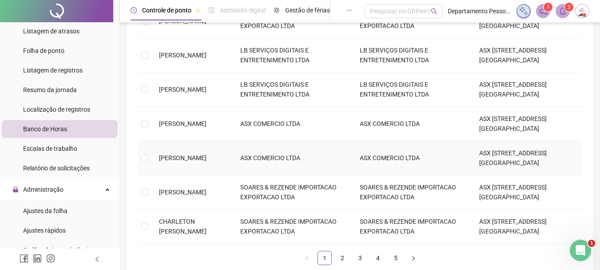
scroll to position [311, 0]
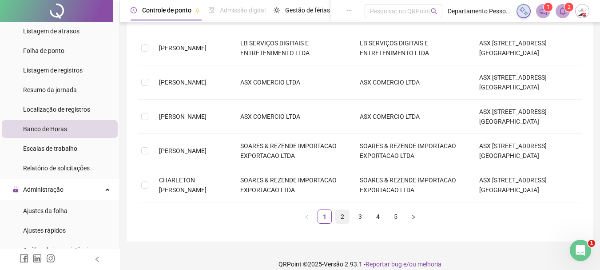
click at [340, 210] on link "2" at bounding box center [342, 216] width 13 height 13
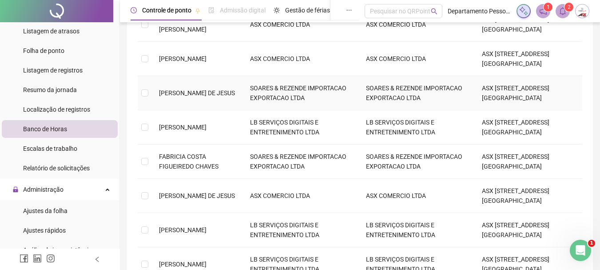
scroll to position [177, 0]
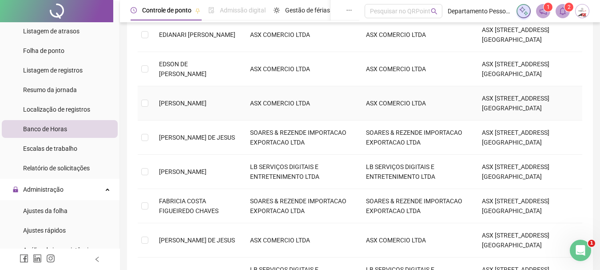
click at [178, 100] on span "[PERSON_NAME]" at bounding box center [183, 103] width 48 height 7
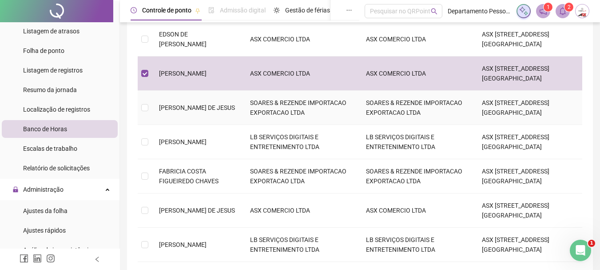
scroll to position [311, 0]
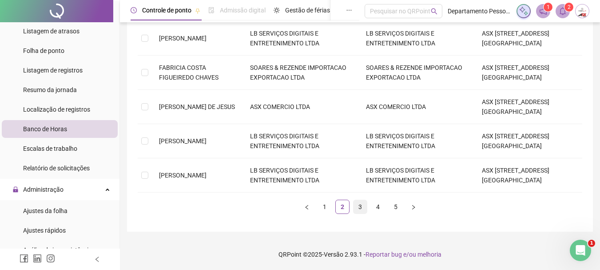
click at [363, 205] on link "3" at bounding box center [360, 206] width 13 height 13
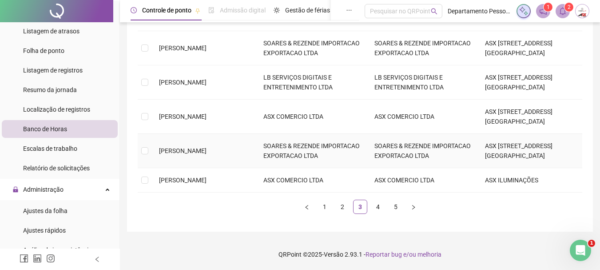
click at [178, 147] on span "[PERSON_NAME]" at bounding box center [183, 150] width 48 height 7
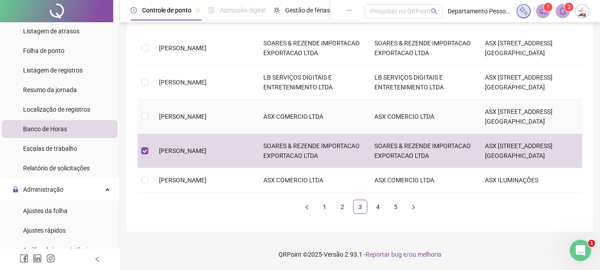
click at [192, 113] on span "[PERSON_NAME]" at bounding box center [183, 116] width 48 height 7
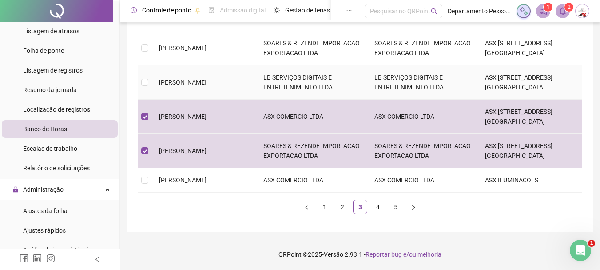
click at [195, 79] on span "[PERSON_NAME]" at bounding box center [183, 82] width 48 height 7
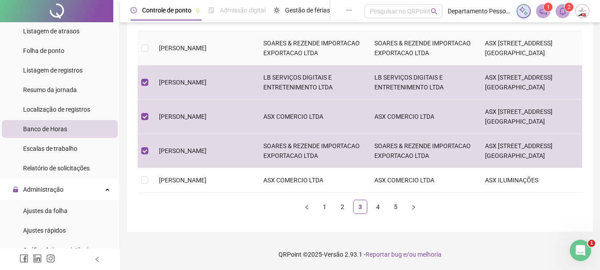
click at [196, 44] on td "[PERSON_NAME]" at bounding box center [204, 48] width 104 height 34
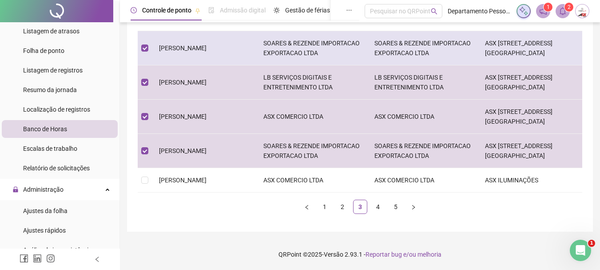
click at [196, 44] on td "[PERSON_NAME]" at bounding box center [204, 48] width 104 height 34
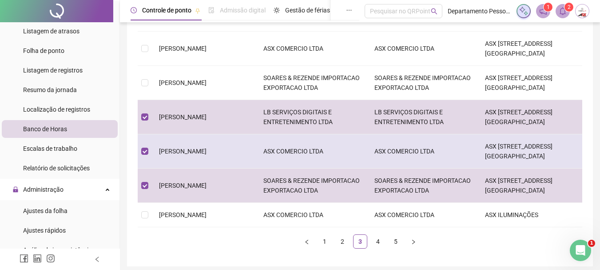
scroll to position [212, 0]
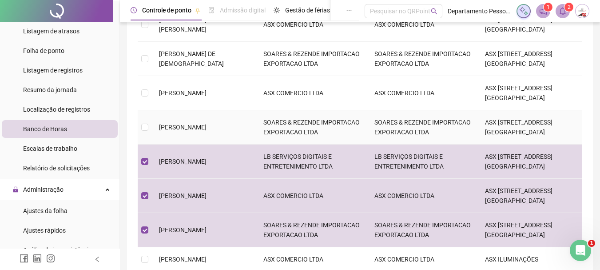
click at [198, 128] on span "[PERSON_NAME]" at bounding box center [183, 127] width 48 height 7
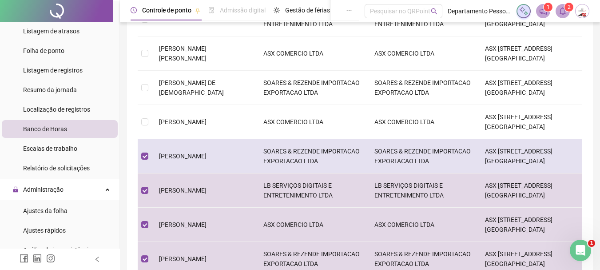
scroll to position [168, 0]
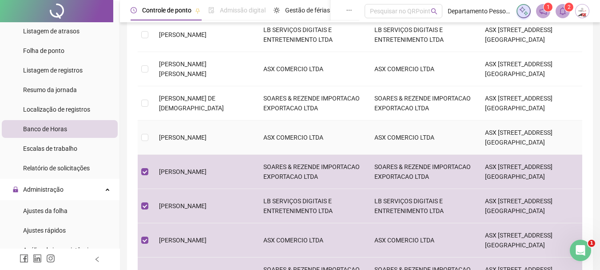
click at [197, 134] on span "[PERSON_NAME]" at bounding box center [183, 137] width 48 height 7
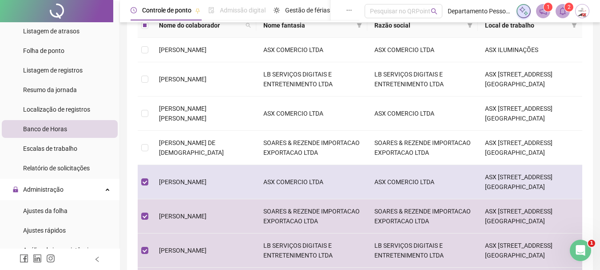
scroll to position [79, 0]
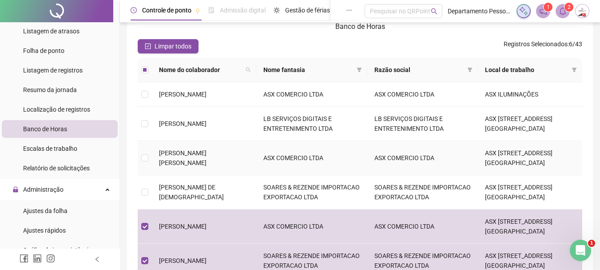
click at [194, 153] on span "[PERSON_NAME] [PERSON_NAME]" at bounding box center [183, 157] width 48 height 17
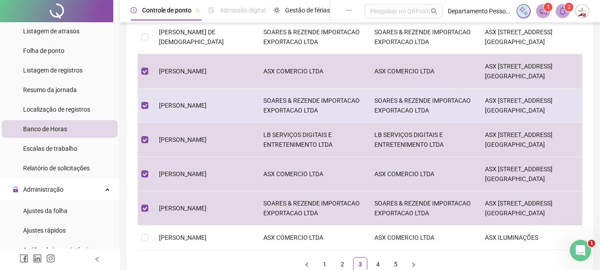
scroll to position [301, 0]
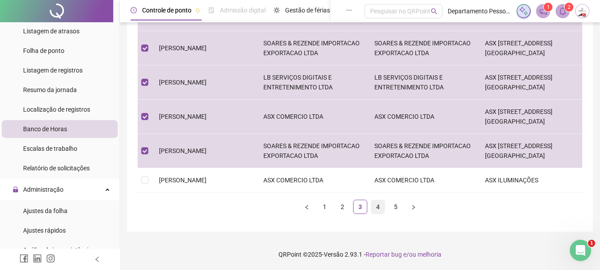
click at [378, 204] on link "4" at bounding box center [378, 206] width 13 height 13
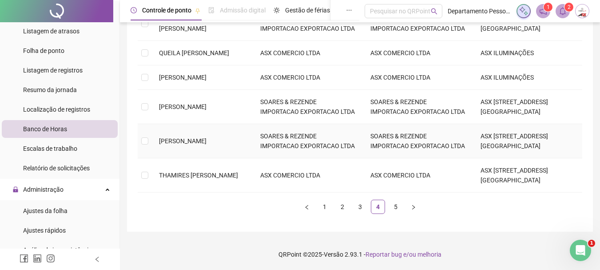
click at [179, 143] on span "[PERSON_NAME]" at bounding box center [183, 140] width 48 height 7
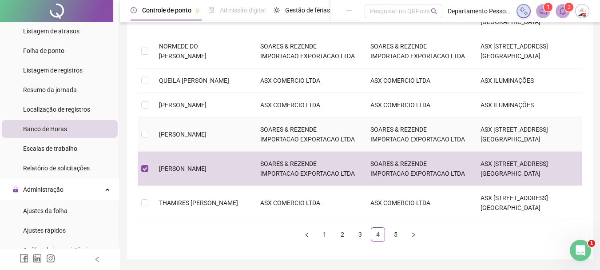
scroll to position [212, 0]
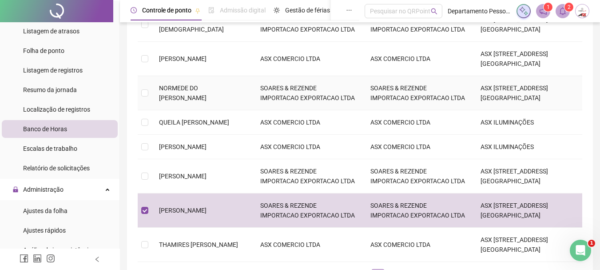
click at [192, 101] on span "NORMEDE DO [PERSON_NAME]" at bounding box center [183, 92] width 48 height 17
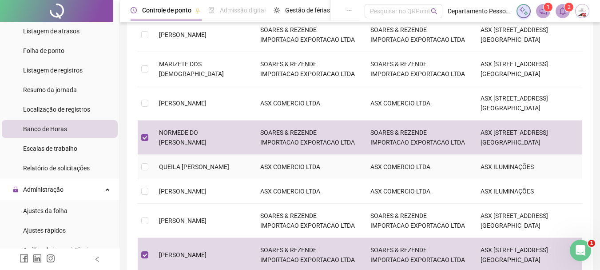
scroll to position [123, 0]
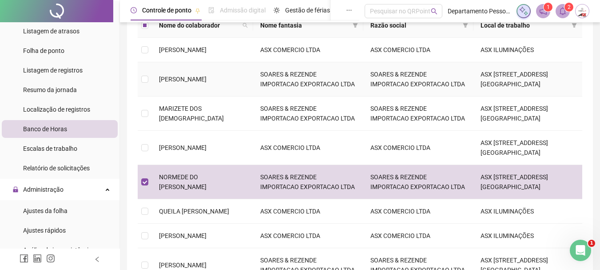
click at [201, 83] on span "[PERSON_NAME]" at bounding box center [183, 79] width 48 height 7
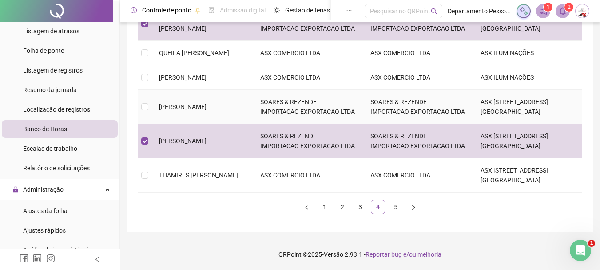
scroll to position [301, 0]
click at [396, 208] on link "5" at bounding box center [395, 206] width 13 height 13
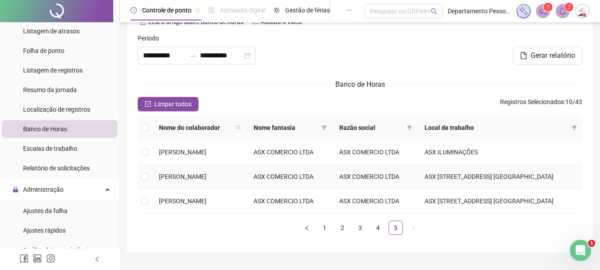
scroll to position [0, 0]
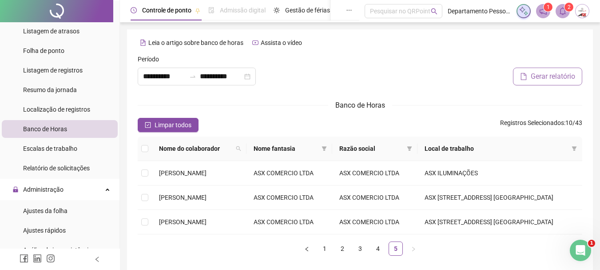
click at [555, 81] on span "Gerar relatório" at bounding box center [553, 76] width 44 height 11
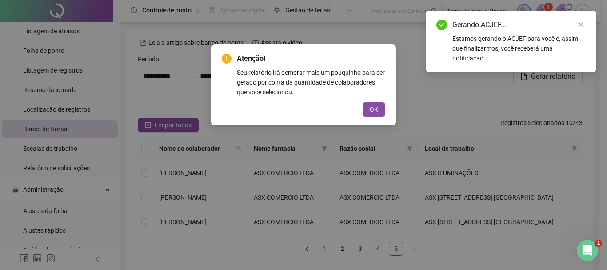
click at [368, 107] on button "OK" at bounding box center [374, 109] width 23 height 14
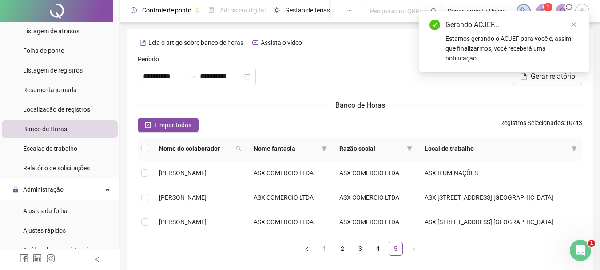
click at [468, 35] on div "Estamos gerando o ACJEF para você e, assim que finalizarmos, você receberá uma …" at bounding box center [512, 48] width 133 height 29
click at [571, 23] on link "Close" at bounding box center [574, 25] width 10 height 10
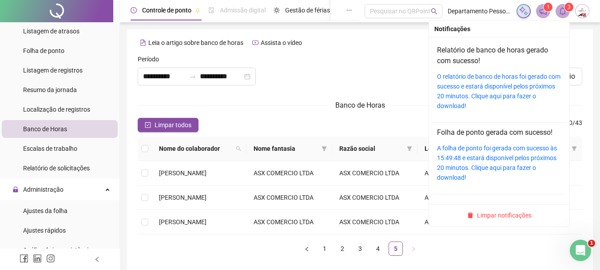
click at [565, 9] on sup "3" at bounding box center [569, 7] width 9 height 9
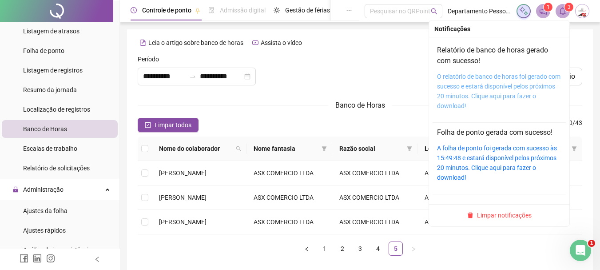
click at [470, 95] on link "O relatório de banco de horas foi gerado com sucesso e estará disponível pelos …" at bounding box center [499, 91] width 124 height 36
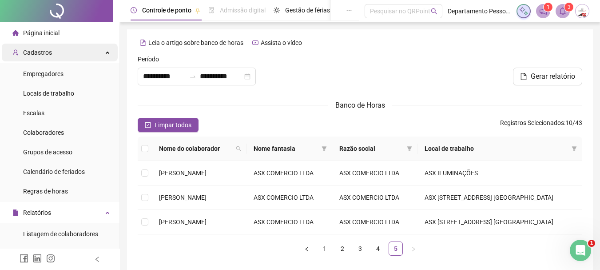
click at [52, 54] on div "Cadastros" at bounding box center [60, 53] width 116 height 18
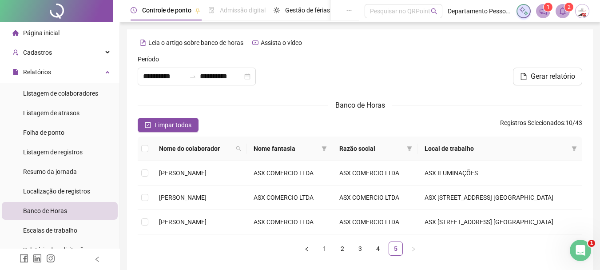
click at [52, 35] on span "Página inicial" at bounding box center [41, 32] width 36 height 7
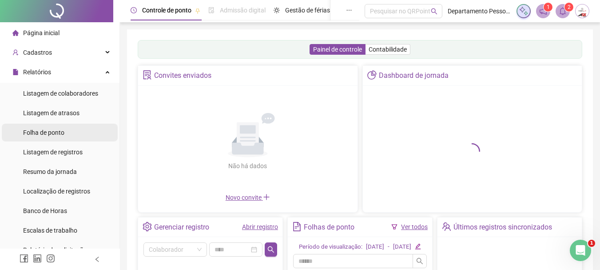
click at [38, 131] on span "Folha de ponto" at bounding box center [43, 132] width 41 height 7
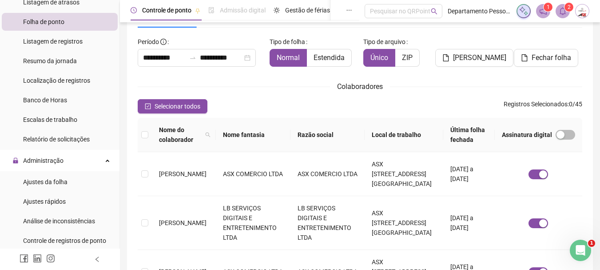
scroll to position [133, 0]
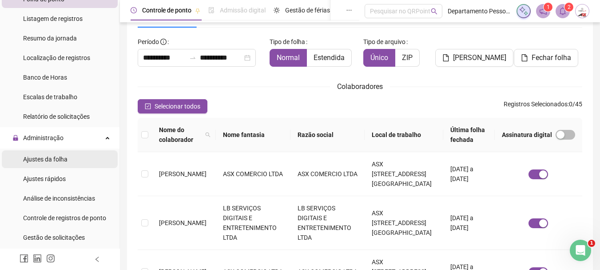
click at [48, 160] on span "Ajustes da folha" at bounding box center [45, 159] width 44 height 7
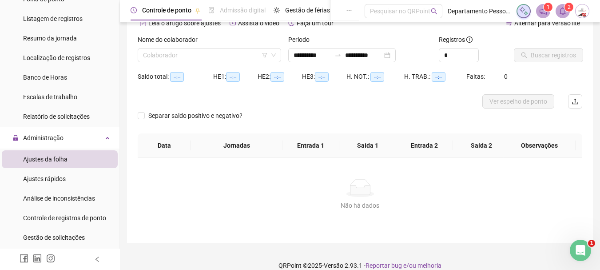
type input "**********"
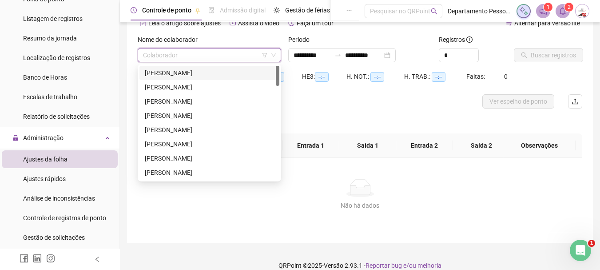
click at [236, 54] on input "search" at bounding box center [205, 54] width 125 height 13
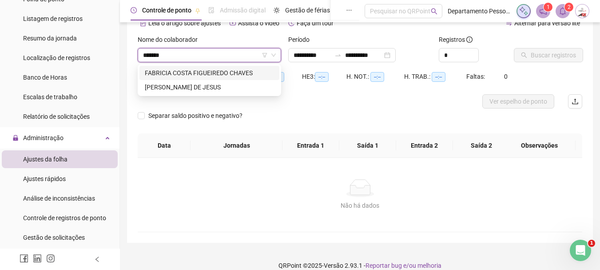
type input "********"
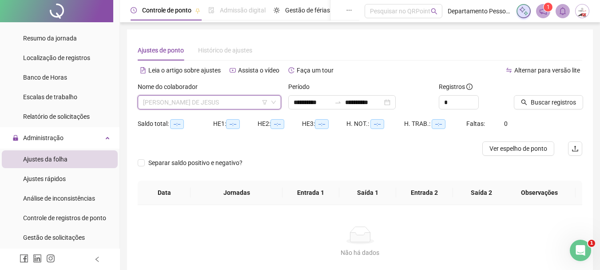
click at [198, 104] on span "[PERSON_NAME] DE JESUS" at bounding box center [209, 102] width 133 height 13
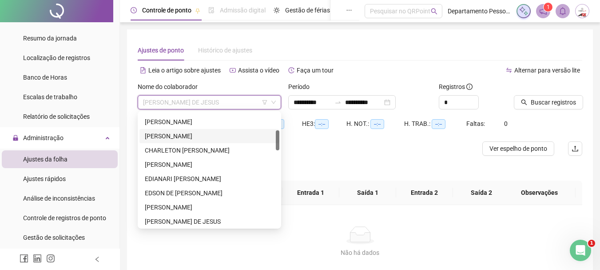
scroll to position [53, 0]
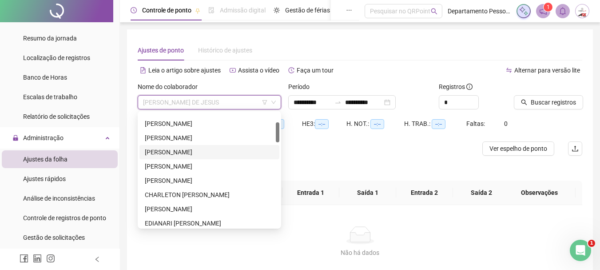
click at [184, 153] on div "[PERSON_NAME]" at bounding box center [209, 152] width 129 height 10
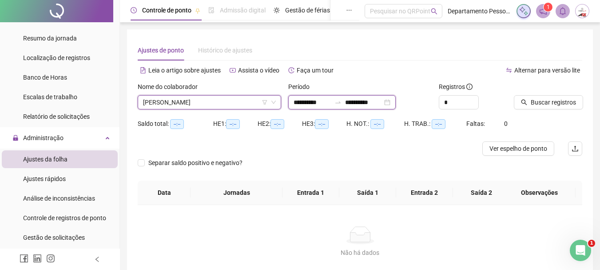
click at [360, 103] on input "**********" at bounding box center [363, 102] width 37 height 10
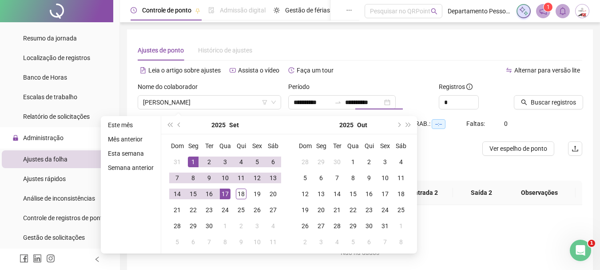
drag, startPoint x: 535, startPoint y: 128, endPoint x: 536, endPoint y: 115, distance: 12.9
click at [535, 128] on div "Saldo total: --:-- HE 1: --:-- HE 2: --:-- HE 3: --:-- H. NOT.: --:-- H. TRAB.:…" at bounding box center [360, 128] width 445 height 25
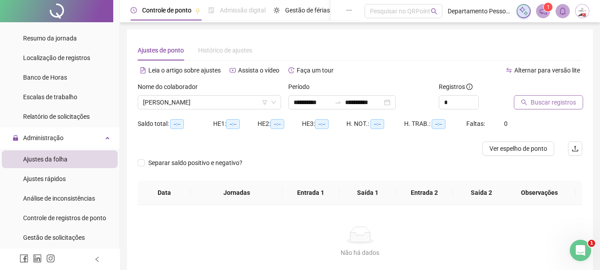
click at [543, 98] on span "Buscar registros" at bounding box center [553, 102] width 45 height 10
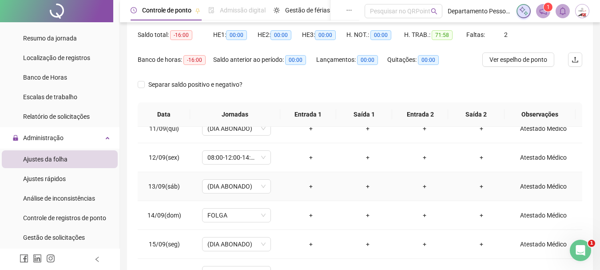
scroll to position [184, 0]
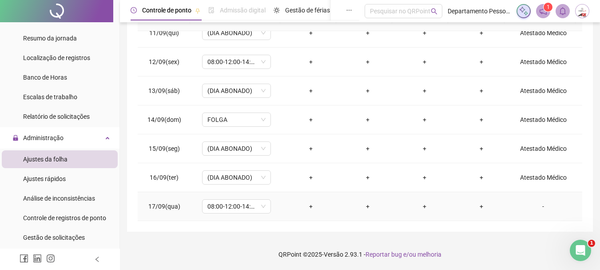
click at [536, 210] on div "-" at bounding box center [543, 206] width 52 height 10
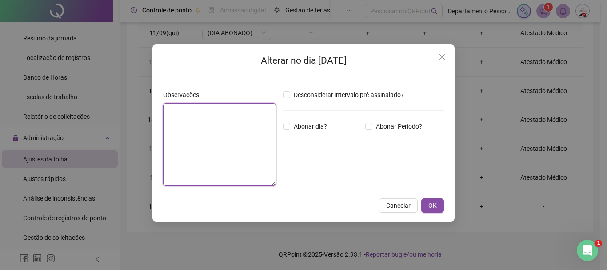
click at [244, 155] on textarea at bounding box center [219, 144] width 113 height 83
type textarea "*"
click at [200, 110] on textarea "**********" at bounding box center [219, 144] width 113 height 83
type textarea "**********"
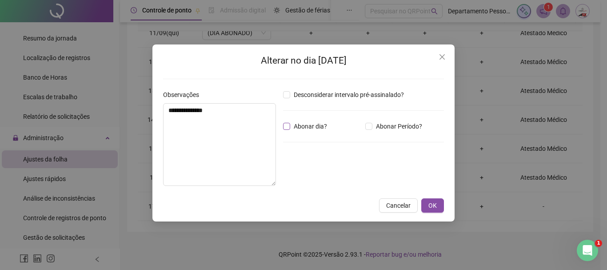
click at [292, 126] on span "Abonar dia?" at bounding box center [310, 126] width 40 height 10
click at [431, 206] on span "OK" at bounding box center [432, 205] width 8 height 10
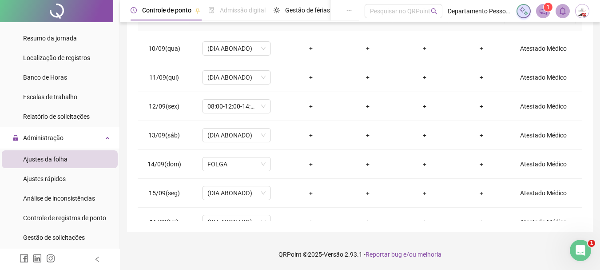
scroll to position [81, 0]
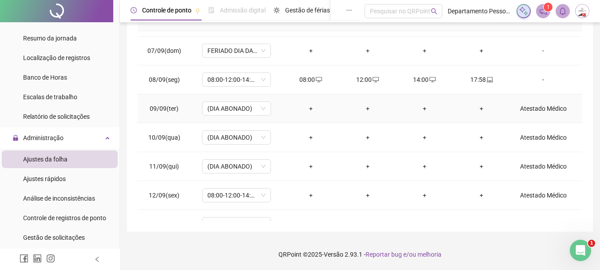
click at [536, 106] on div "Atestado Médico" at bounding box center [543, 109] width 52 height 10
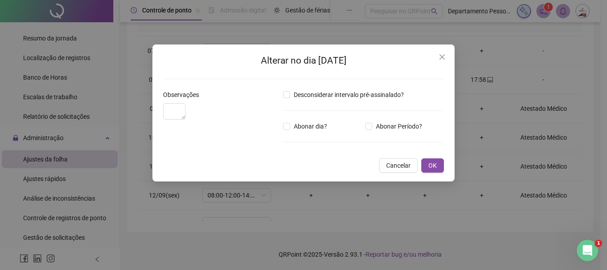
type textarea "**********"
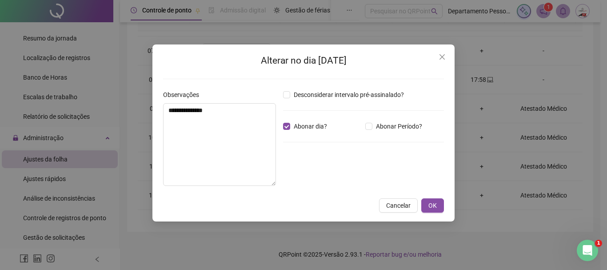
click at [446, 58] on span "Close" at bounding box center [442, 56] width 14 height 7
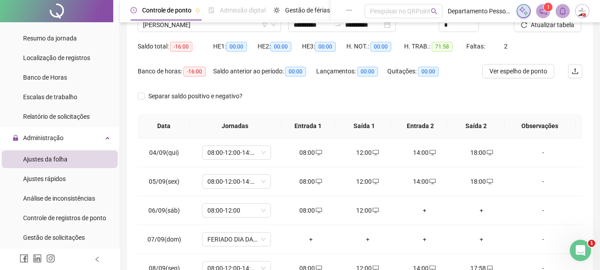
scroll to position [0, 0]
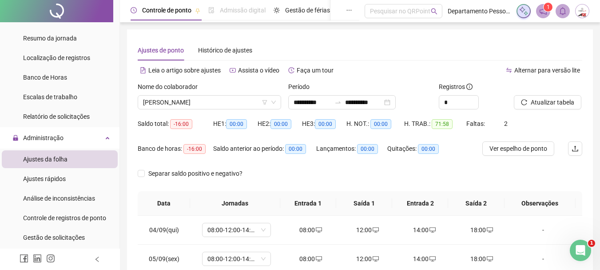
click at [436, 54] on div "Ajustes de ponto Histórico de ajustes" at bounding box center [360, 50] width 445 height 20
